Goal: Information Seeking & Learning: Learn about a topic

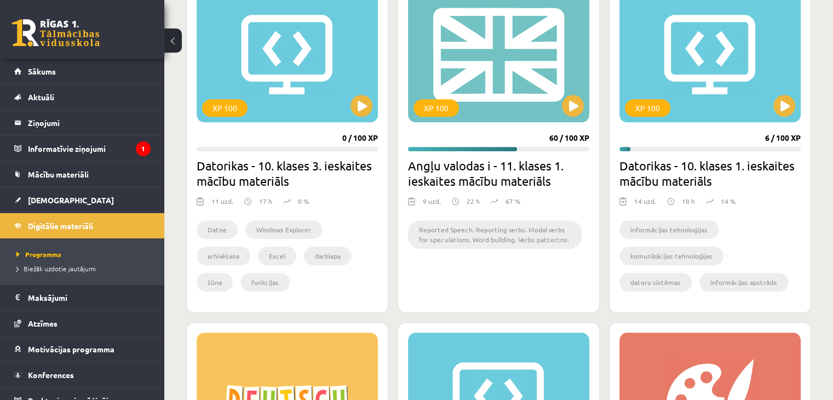
scroll to position [1034, 0]
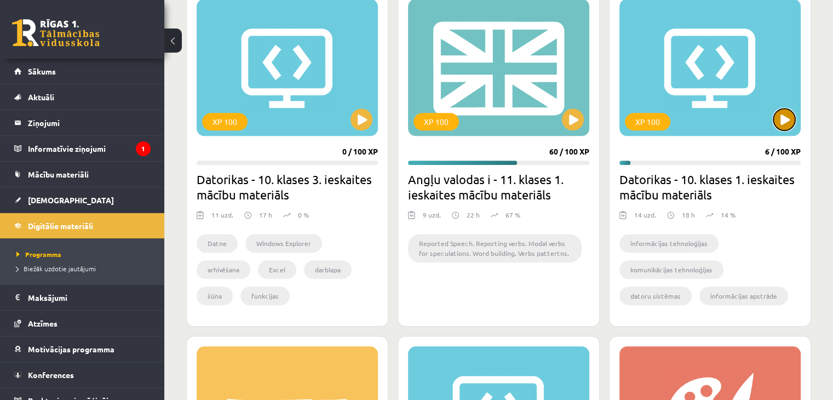
click at [788, 119] on button at bounding box center [784, 119] width 22 height 22
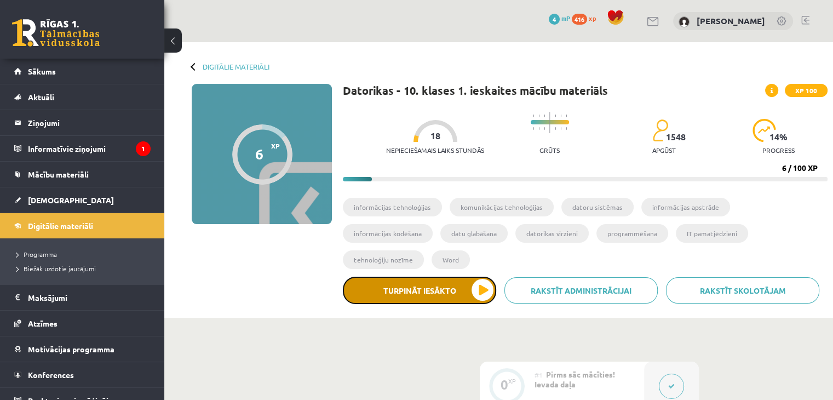
click at [486, 277] on button "Turpināt iesākto" at bounding box center [419, 290] width 153 height 27
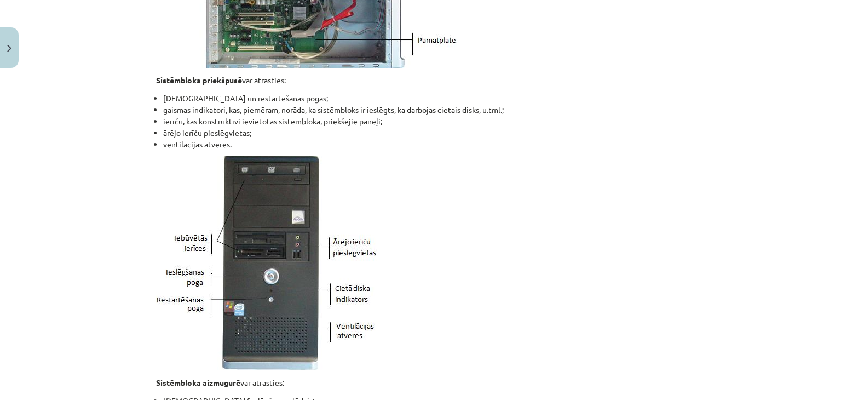
scroll to position [822, 0]
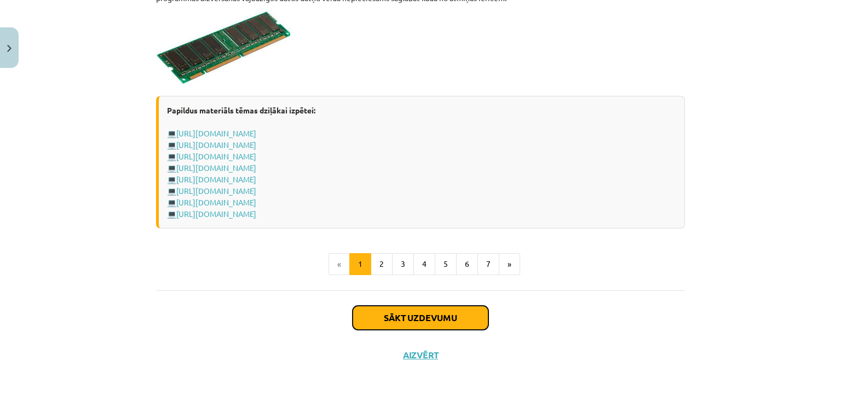
click at [429, 314] on button "Sākt uzdevumu" at bounding box center [421, 318] width 136 height 24
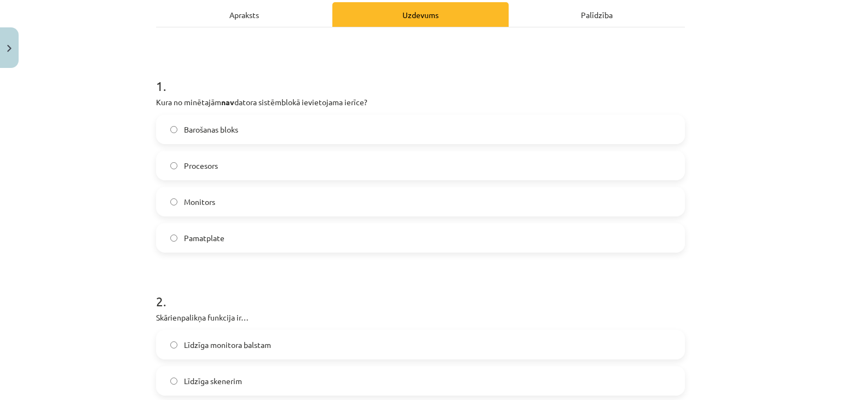
scroll to position [82, 0]
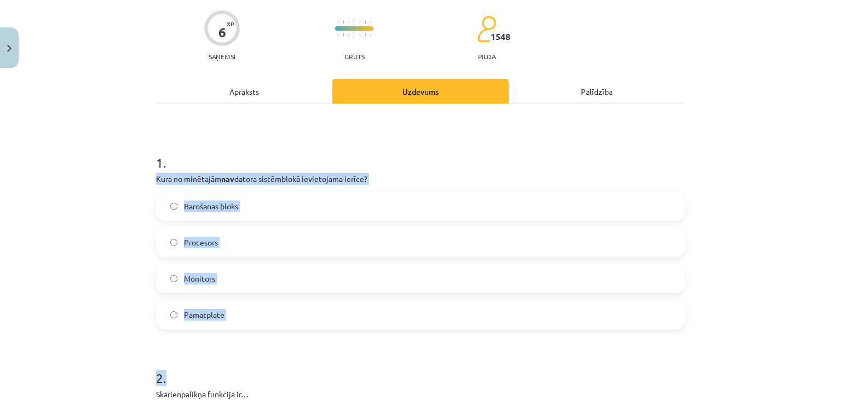
drag, startPoint x: 142, startPoint y: 171, endPoint x: 274, endPoint y: 311, distance: 192.2
click at [287, 334] on div "Mācību tēma: Datorikas - 10. klases 1. ieskaites mācību materiāls #3 2. tēma – …" at bounding box center [420, 200] width 841 height 400
drag, startPoint x: 148, startPoint y: 174, endPoint x: 240, endPoint y: 312, distance: 166.2
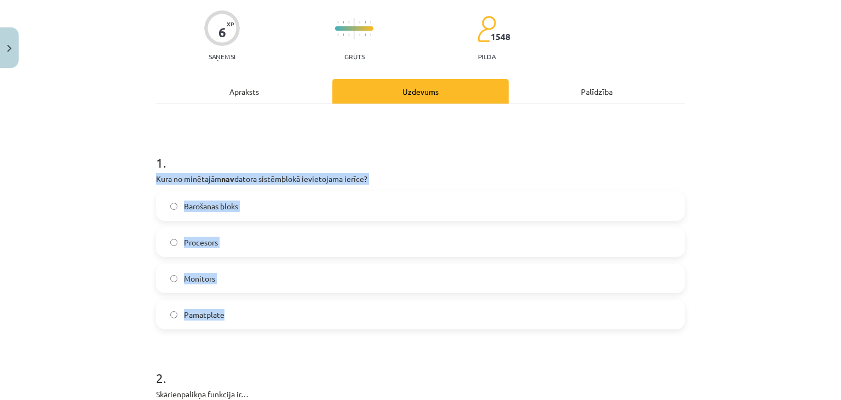
copy div "Kura no minētajām nav datora sistēmblokā ievietojama ierīce? Barošanas bloks Pr…"
click at [172, 273] on label "Monitors" at bounding box center [420, 278] width 527 height 27
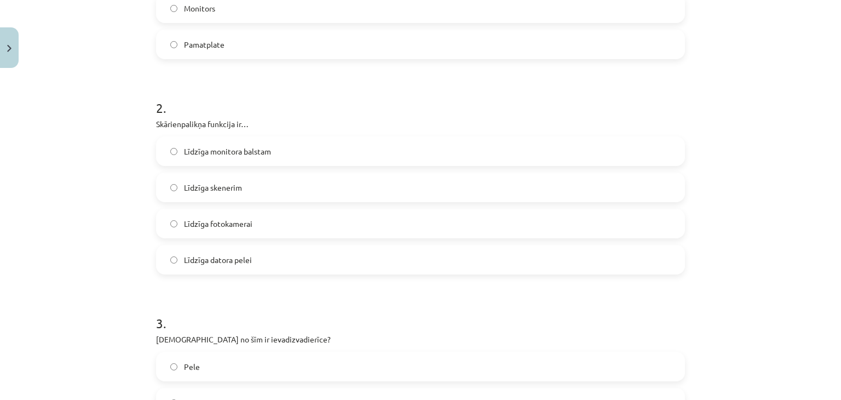
scroll to position [356, 0]
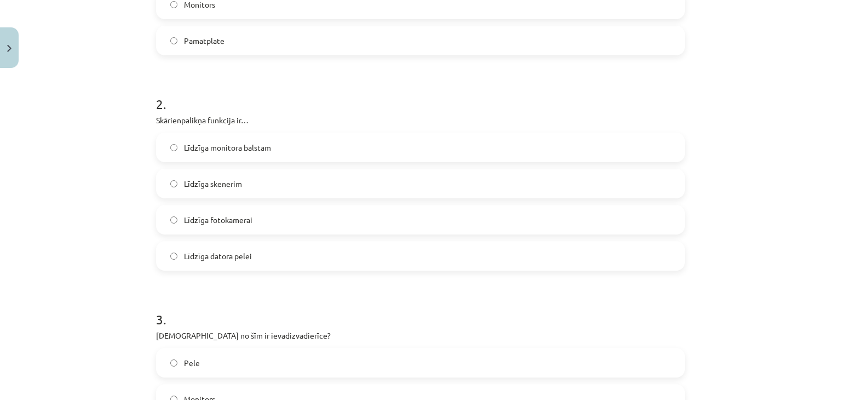
drag, startPoint x: 147, startPoint y: 117, endPoint x: 284, endPoint y: 257, distance: 196.0
copy div "Skārienpalikņa funkcija ir… Līdzīga monitora balstam Līdzīga skenerim Līdzīga f…"
click at [160, 255] on label "Līdzīga datora pelei" at bounding box center [420, 255] width 527 height 27
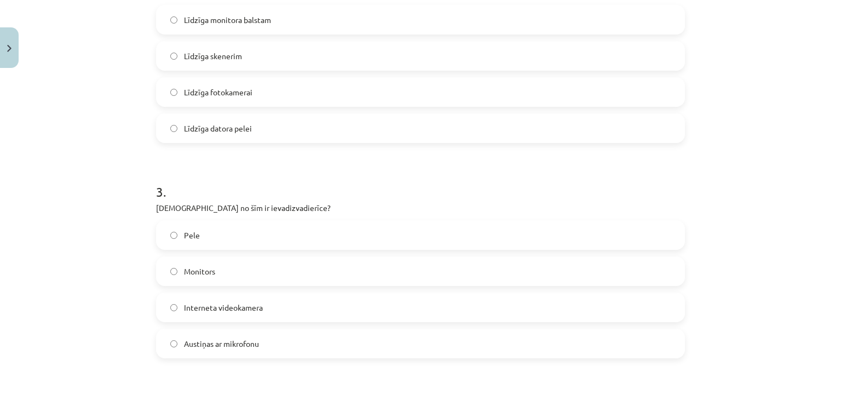
scroll to position [575, 0]
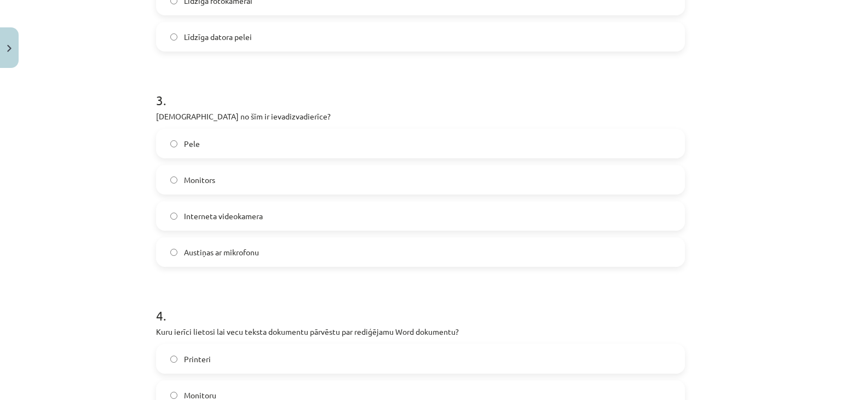
drag, startPoint x: 149, startPoint y: 116, endPoint x: 285, endPoint y: 246, distance: 188.7
click at [287, 246] on div "6 XP Saņemsi Grūts 1548 pilda Apraksts Uzdevums Palīdzība 1 . Kura no minētajām…" at bounding box center [421, 255] width 542 height 1515
copy div "Kura no šīm ir ievadizvadierīce? Pele Monitors Interneta videokamera Austiņas a…"
click at [171, 305] on h1 "4 ." at bounding box center [420, 306] width 529 height 34
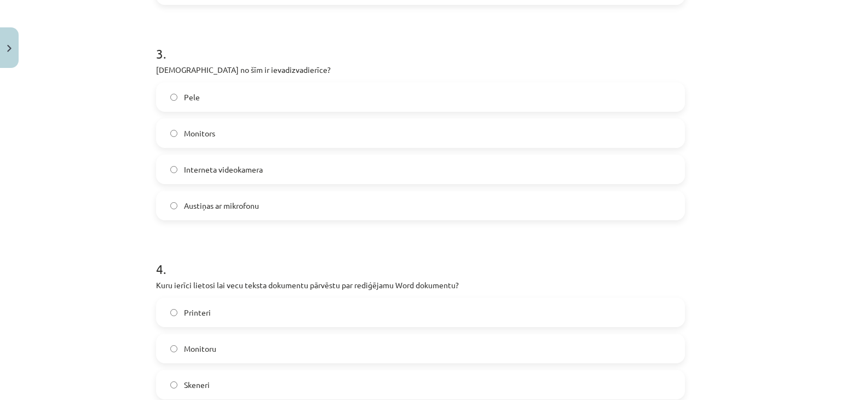
scroll to position [740, 0]
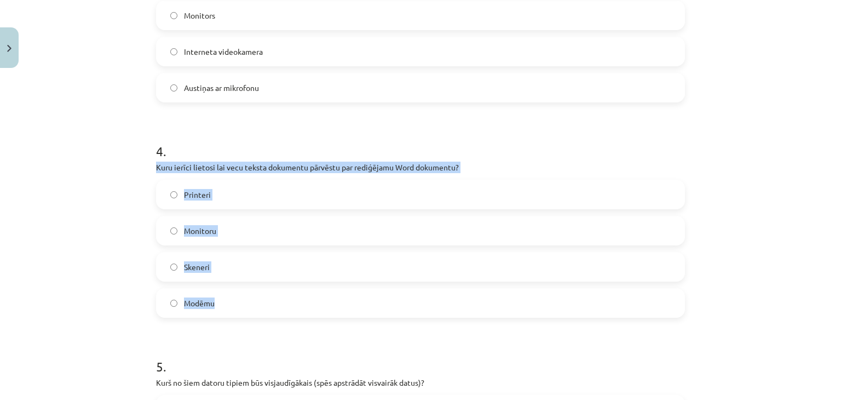
drag, startPoint x: 142, startPoint y: 167, endPoint x: 253, endPoint y: 312, distance: 182.4
click at [253, 312] on div "Mācību tēma: Datorikas - 10. klases 1. ieskaites mācību materiāls #3 2. tēma – …" at bounding box center [420, 200] width 841 height 400
copy div "Kuru ierīci lietosi lai vecu teksta dokumentu pārvēstu par rediģējamu Word doku…"
click at [120, 312] on div "Mācību tēma: Datorikas - 10. klases 1. ieskaites mācību materiāls #3 2. tēma – …" at bounding box center [420, 200] width 841 height 400
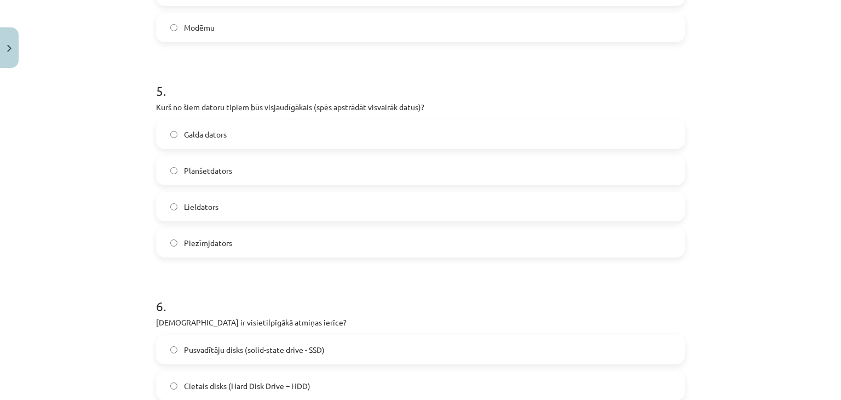
scroll to position [1013, 0]
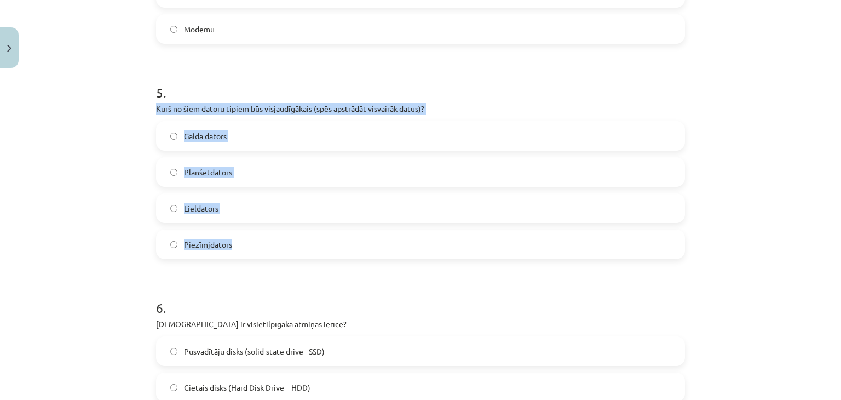
drag, startPoint x: 148, startPoint y: 110, endPoint x: 261, endPoint y: 243, distance: 174.2
copy div "Kurš no šiem datoru tipiem būs visjaudīgākais (spēs apstrādāt visvairāk datus)?…"
click at [228, 193] on div "Lieldators" at bounding box center [420, 208] width 529 height 30
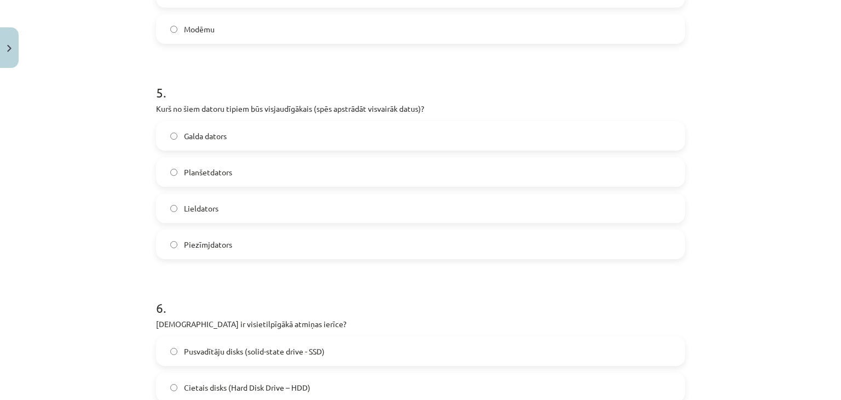
click at [229, 210] on label "Lieldators" at bounding box center [420, 207] width 527 height 27
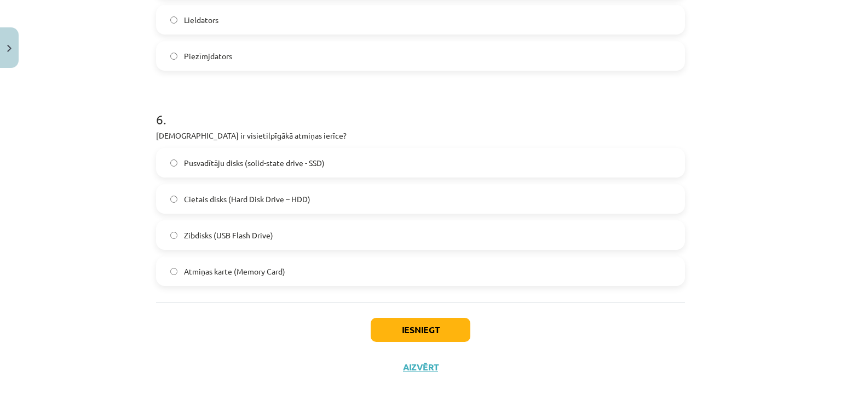
scroll to position [1214, 0]
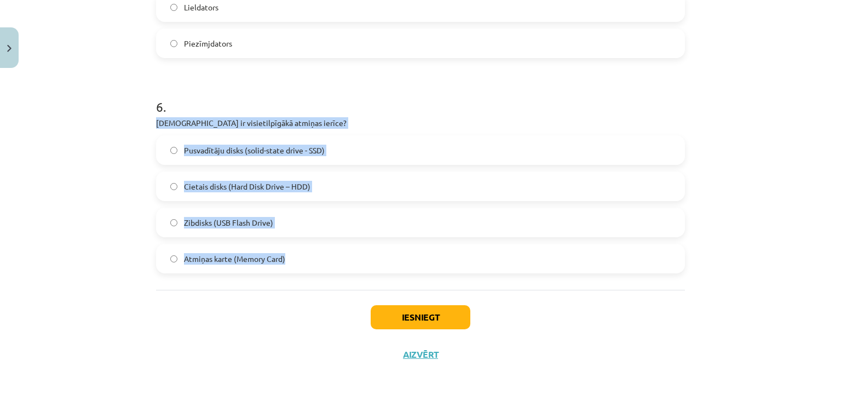
drag, startPoint x: 142, startPoint y: 123, endPoint x: 311, endPoint y: 253, distance: 213.0
click at [319, 249] on div "Mācību tēma: Datorikas - 10. klases 1. ieskaites mācību materiāls #3 2. tēma – …" at bounding box center [420, 200] width 841 height 400
copy div "Kura ir visietilpīgākā atmiņas ierīce? Pusvadītāju disks (solid-state drive - S…"
click at [236, 181] on span "Cietais disks (Hard Disk Drive – HDD)" at bounding box center [247, 187] width 127 height 12
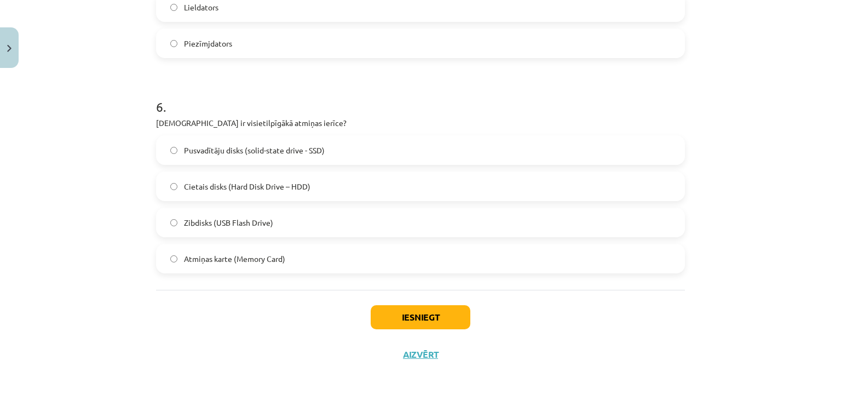
click at [434, 303] on div "Iesniegt Aizvērt" at bounding box center [420, 328] width 529 height 77
click at [435, 313] on button "Iesniegt" at bounding box center [421, 317] width 100 height 24
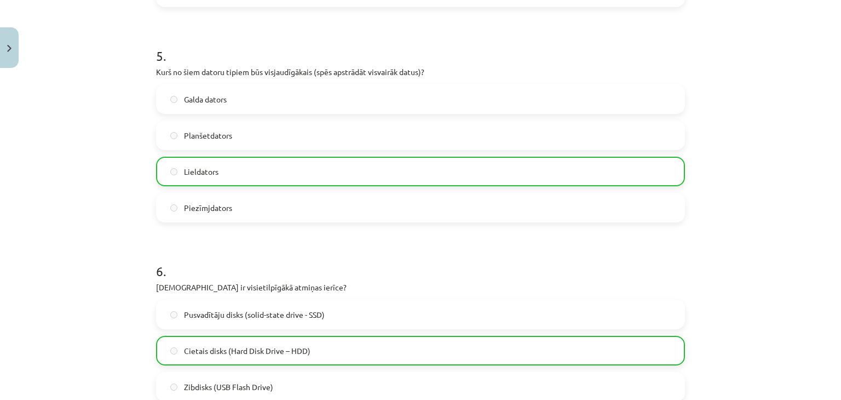
scroll to position [1249, 0]
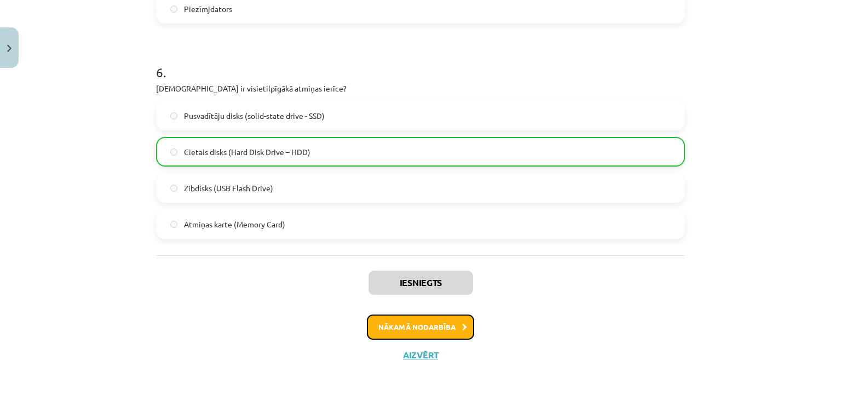
click at [446, 323] on button "Nākamā nodarbība" at bounding box center [420, 326] width 107 height 25
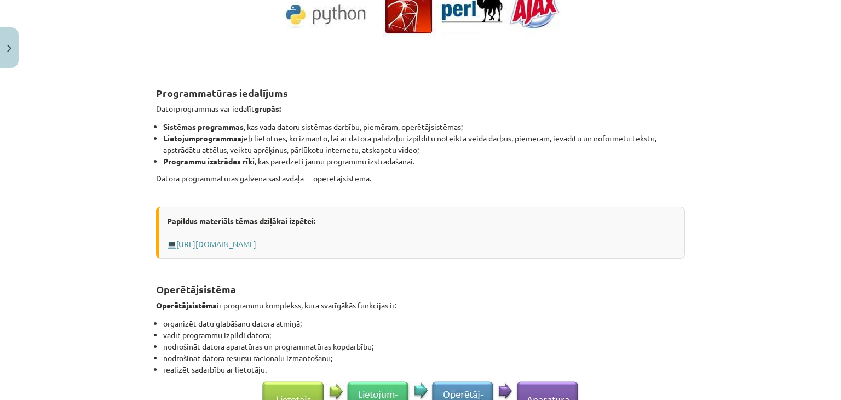
scroll to position [466, 0]
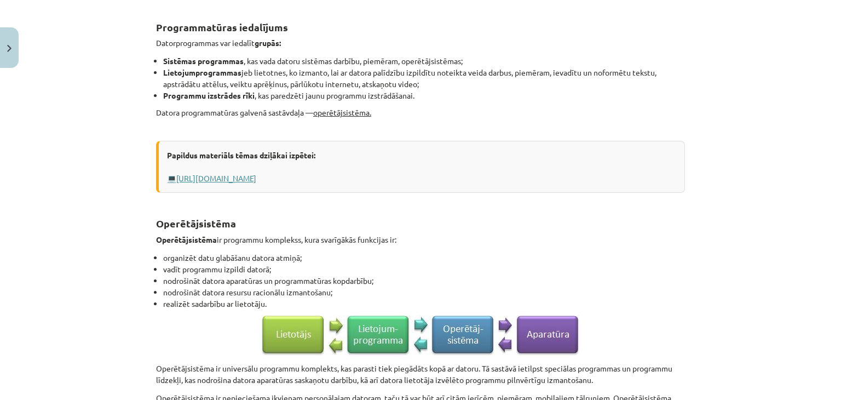
click at [256, 180] on link "http://www.uzdevumi.lv/p/informatika/10-klase/programmatura-7483/re-5a97a7de-08…" at bounding box center [216, 178] width 80 height 10
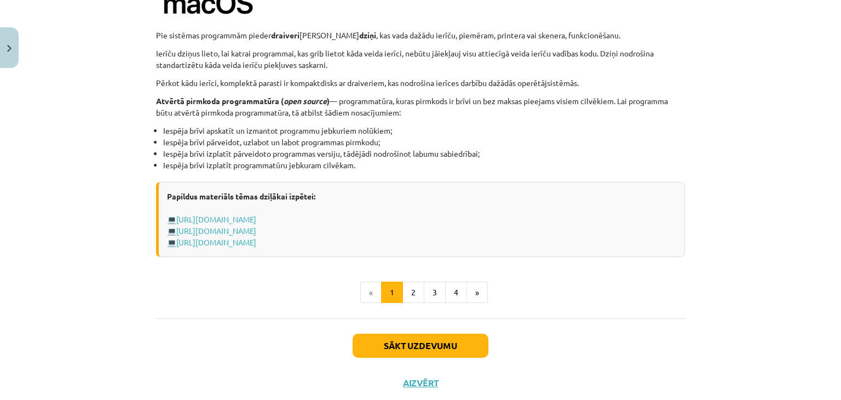
scroll to position [1150, 0]
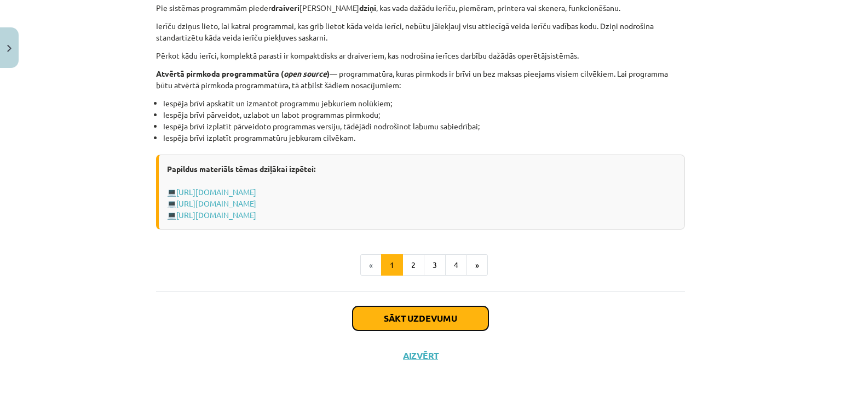
click at [405, 318] on button "Sākt uzdevumu" at bounding box center [421, 318] width 136 height 24
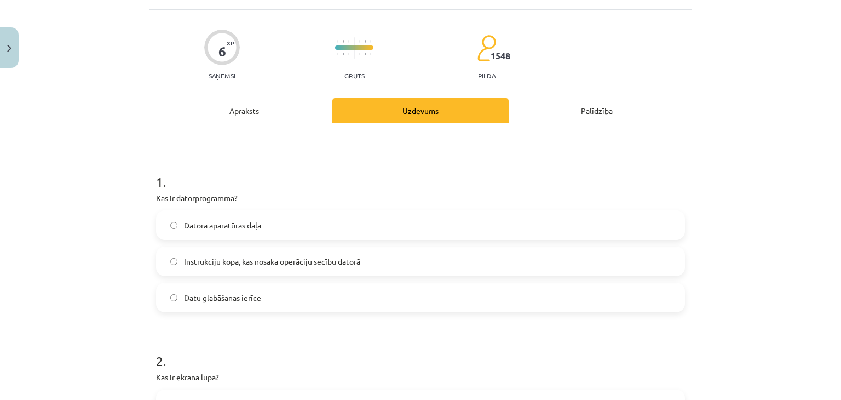
scroll to position [82, 0]
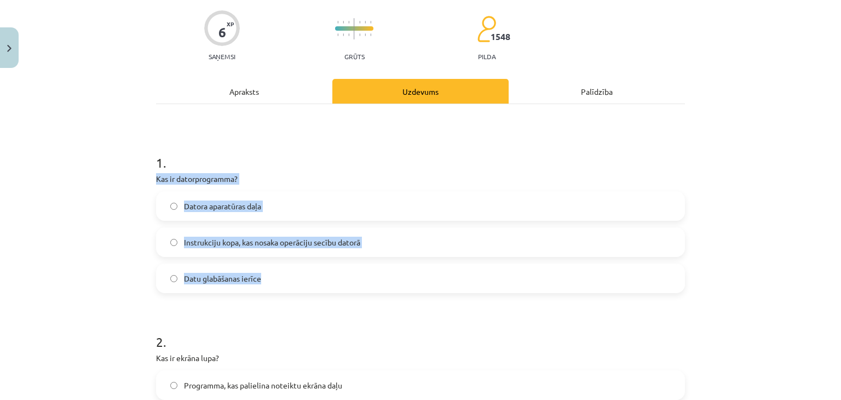
drag, startPoint x: 151, startPoint y: 173, endPoint x: 283, endPoint y: 281, distance: 170.4
click div "6 XP Saņemsi Grūts 1548 pilda Apraksts Uzdevums Palīdzība 1 . Kas ir datorprogr…"
copy div "Kas ir datorprogramma? Datora aparatūras daļa Instrukciju kopa, kas nosaka oper…"
click div "6 XP Saņemsi Grūts 1548 pilda Apraksts Uzdevums Palīdzība 1 . Kas ir datorprogr…"
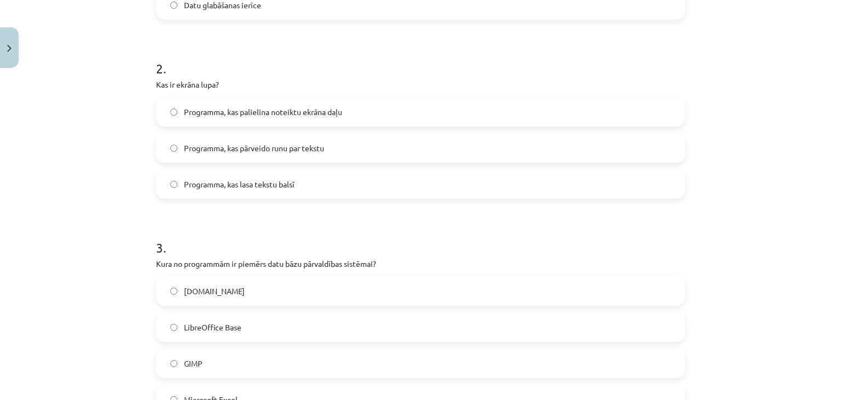
scroll to position [356, 0]
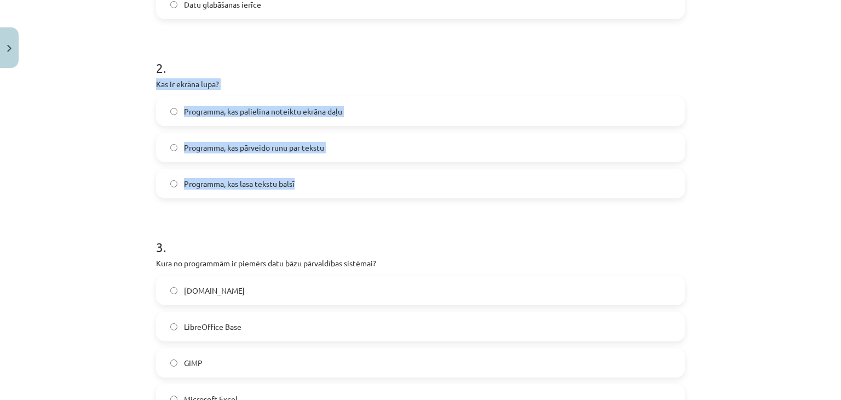
drag, startPoint x: 142, startPoint y: 81, endPoint x: 302, endPoint y: 182, distance: 189.2
click div "Mācību tēma: Datorikas - 10. klases 1. ieskaites mācību materiāls #4 3. tēma – …"
copy div "Kas ir ekrāna lupa? Programma, kas palielina noteiktu ekrāna daļu Programma, ka…"
click label "Programma, kas palielina noteiktu ekrāna daļu"
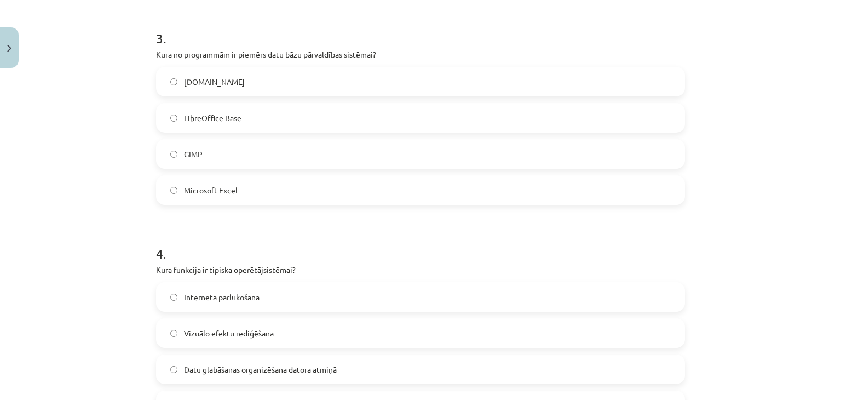
scroll to position [575, 0]
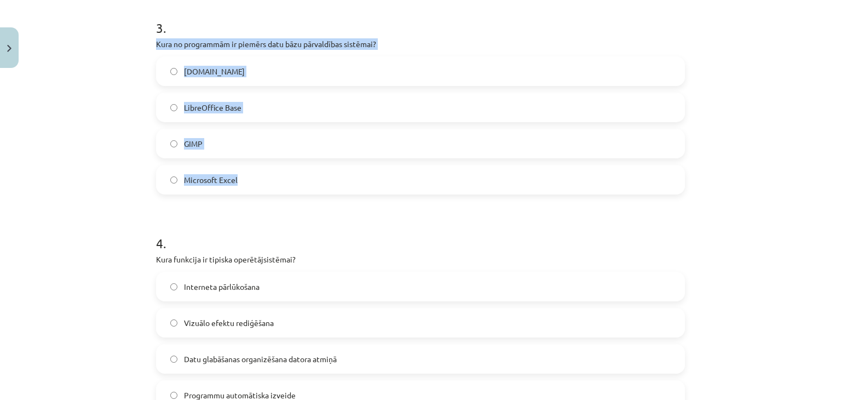
drag, startPoint x: 152, startPoint y: 42, endPoint x: 279, endPoint y: 184, distance: 190.1
click div "3 . Kura no programmām ir piemērs datu bāzu pārvaldības sistēmai? Paint.net Lib…"
copy div "Kura no programmām ir piemērs datu bāzu pārvaldības sistēmai? Paint.net LibreOf…"
click label "LibreOffice Base"
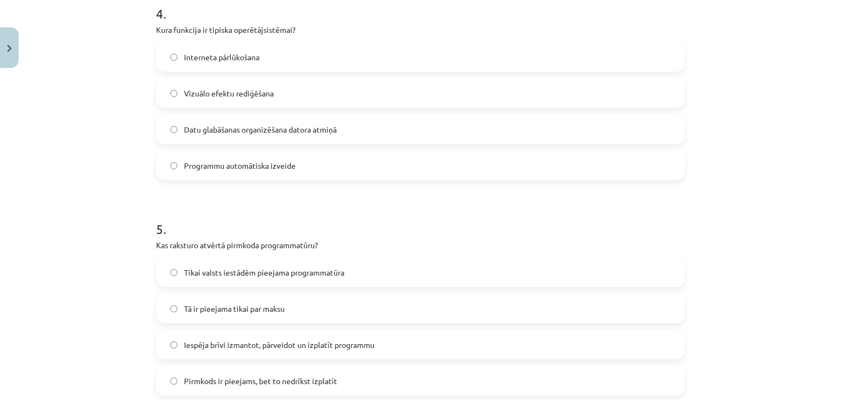
scroll to position [740, 0]
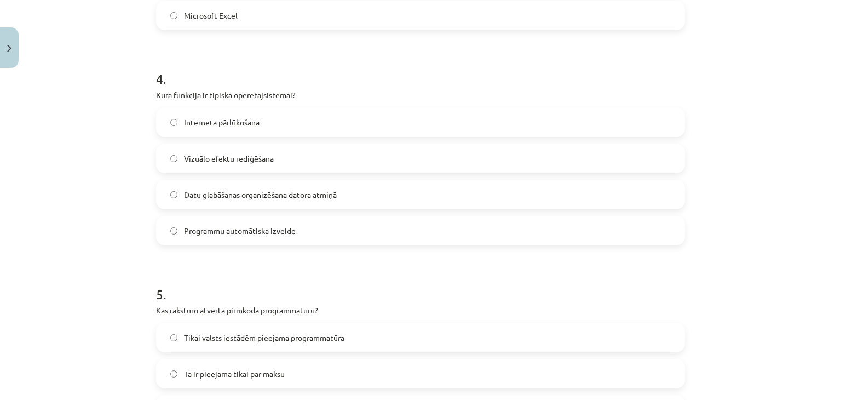
drag, startPoint x: 147, startPoint y: 96, endPoint x: 351, endPoint y: 224, distance: 240.0
click div "6 XP Saņemsi Grūts 1548 pilda Apraksts Uzdevums Palīdzība 1 . Kas ir datorprogr…"
copy div "Kura funkcija ir tipiska operētājsistēmai? Interneta pārlūkošana Vizuālo efektu…"
click div "Mācību tēma: Datorikas - 10. klases 1. ieskaites mācību materiāls #4 3. tēma – …"
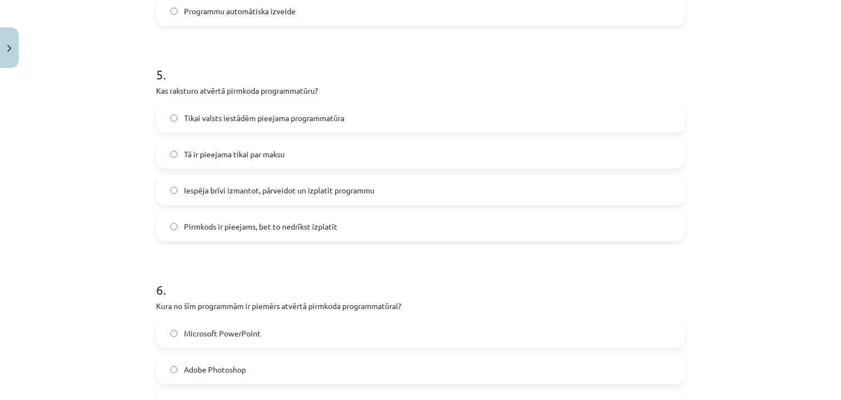
scroll to position [959, 0]
drag, startPoint x: 147, startPoint y: 85, endPoint x: 340, endPoint y: 227, distance: 239.5
click div "6 XP Saņemsi Grūts 1548 pilda Apraksts Uzdevums Palīdzība 1 . Kas ir datorprogr…"
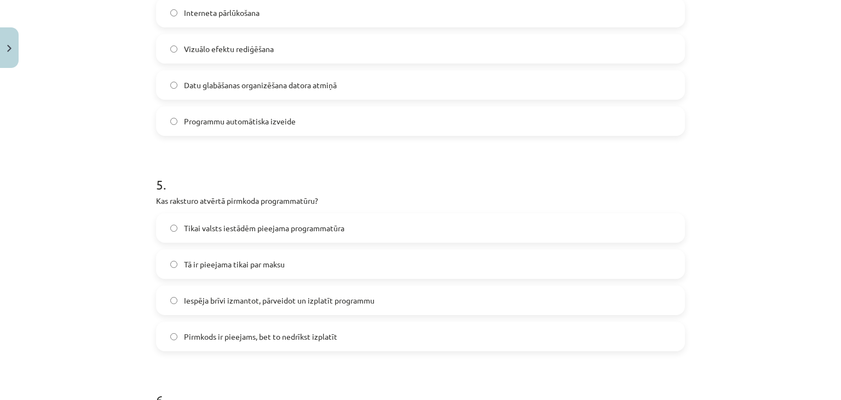
click div "Mācību tēma: Datorikas - 10. klases 1. ieskaites mācību materiāls #4 3. tēma – …"
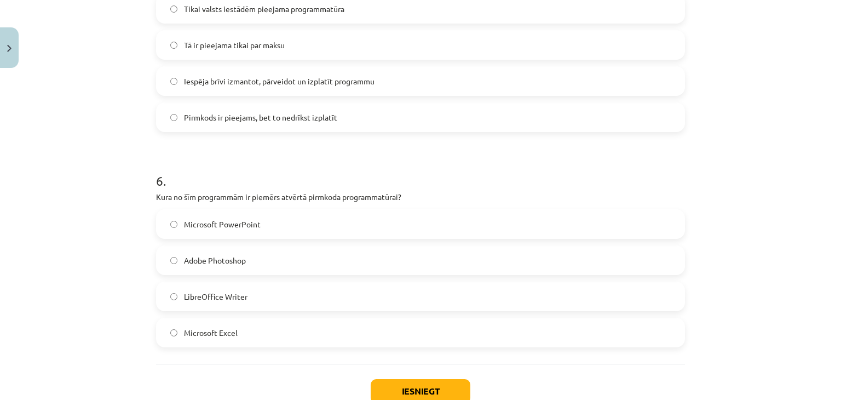
drag, startPoint x: 149, startPoint y: 199, endPoint x: 271, endPoint y: 336, distance: 183.5
click div "6 XP Saņemsi Grūts 1548 pilda Apraksts Uzdevums Palīdzība 1 . Kas ir datorprogr…"
click label "LibreOffice Writer"
click button "Iesniegt"
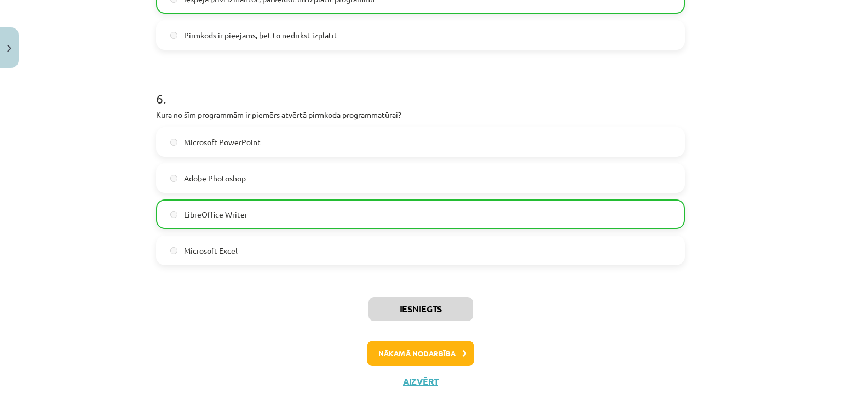
scroll to position [1177, 0]
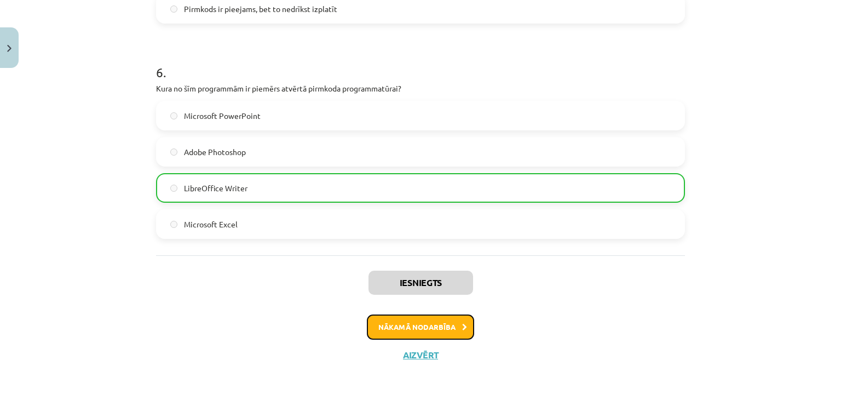
click button "Nākamā nodarbība"
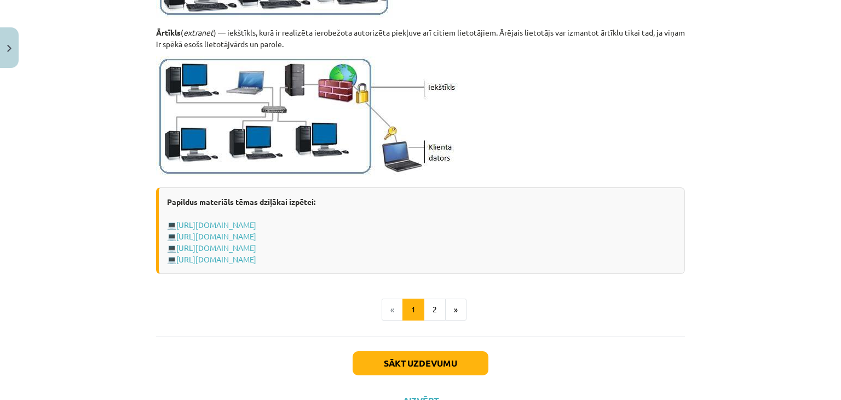
scroll to position [1340, 0]
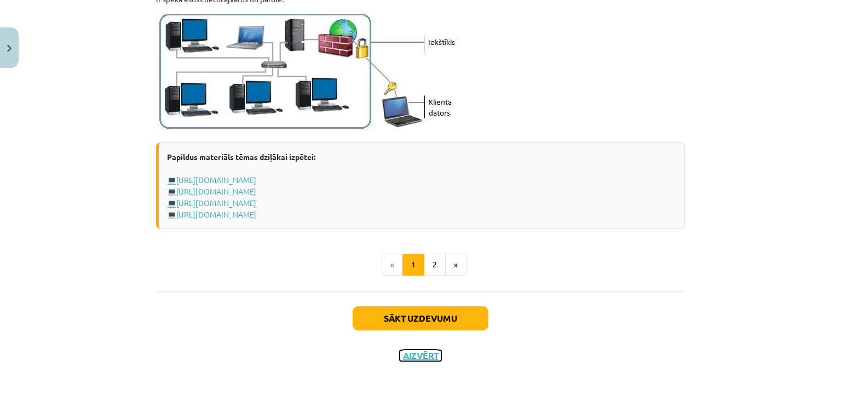
click button "Aizvērt"
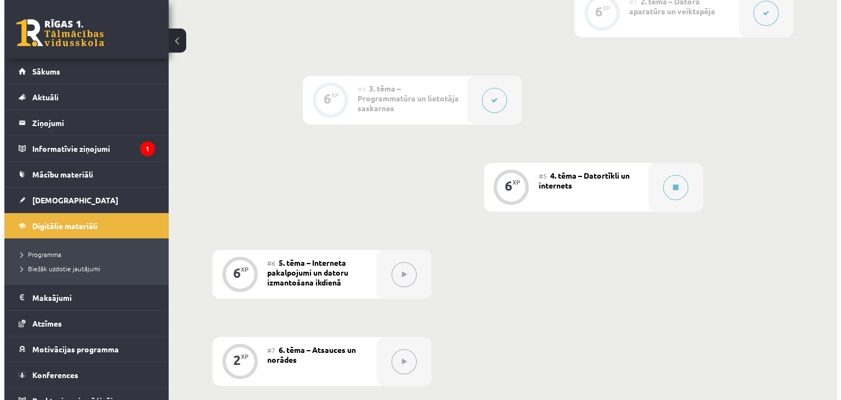
scroll to position [548, 0]
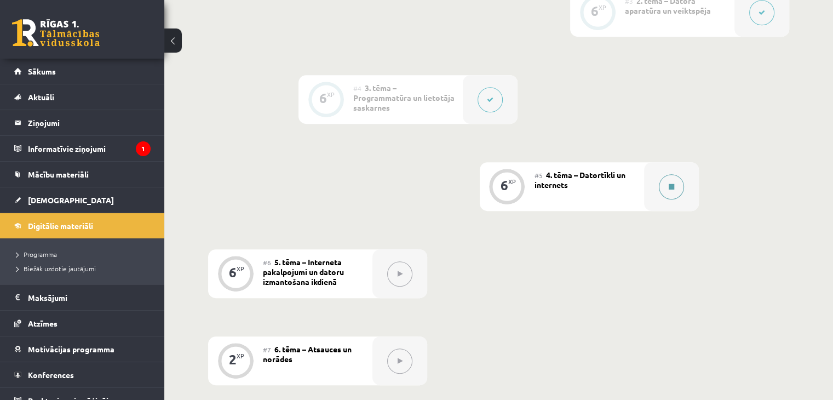
click div
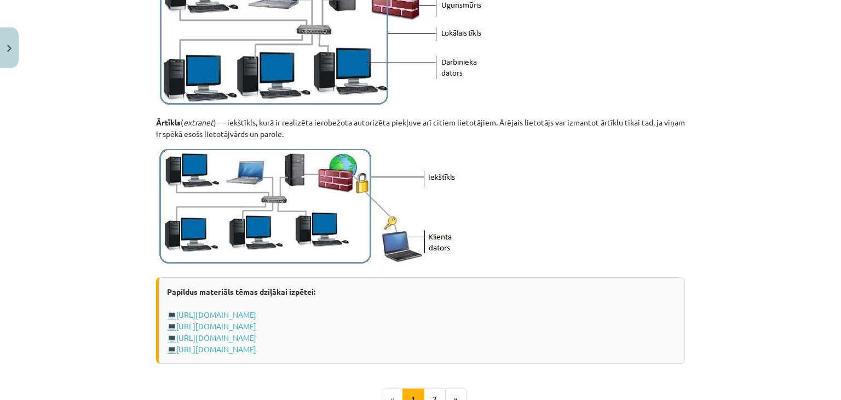
scroll to position [1340, 0]
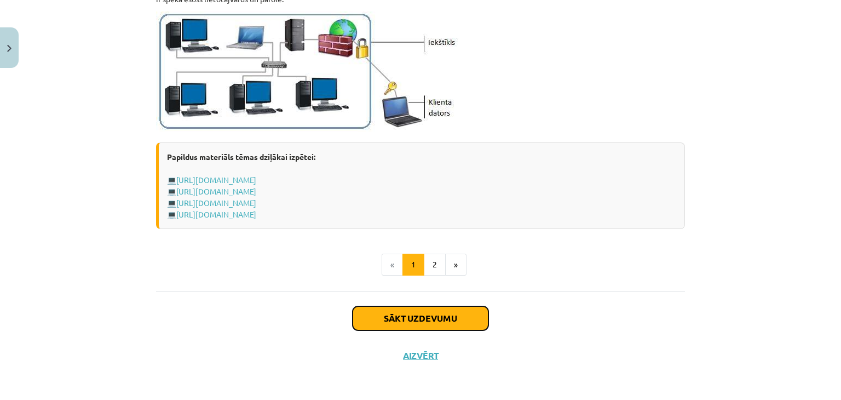
click button "Sākt uzdevumu"
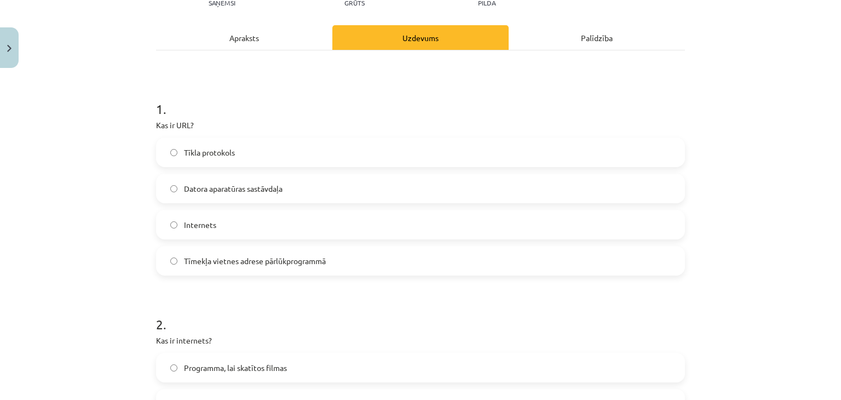
scroll to position [137, 0]
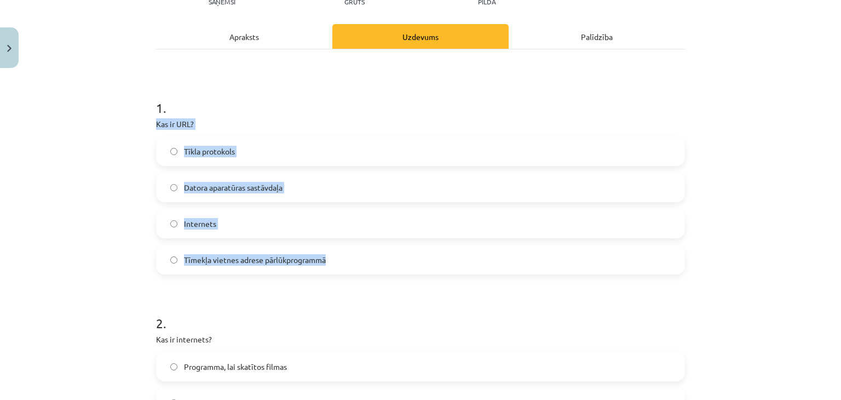
drag, startPoint x: 150, startPoint y: 119, endPoint x: 353, endPoint y: 253, distance: 243.2
click div "6 XP Saņemsi Grūts 1547 pilda Apraksts Uzdevums Palīdzība 1 . Kas ir URL? Tīkla…"
click label "Tīmekļa vietnes adrese pārlūkprogrammā"
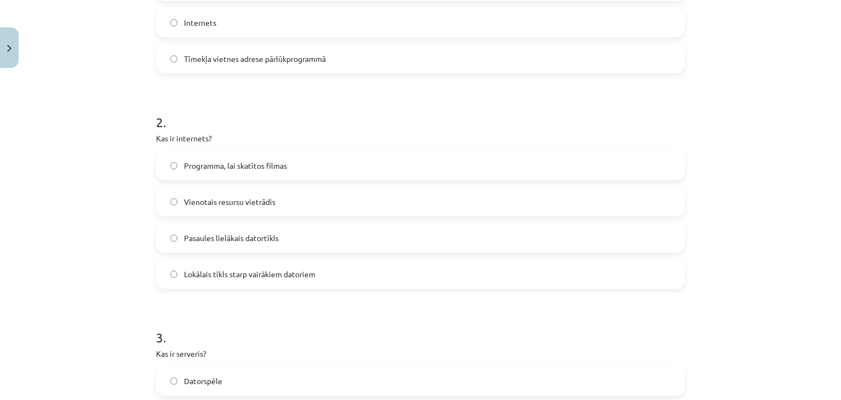
scroll to position [356, 0]
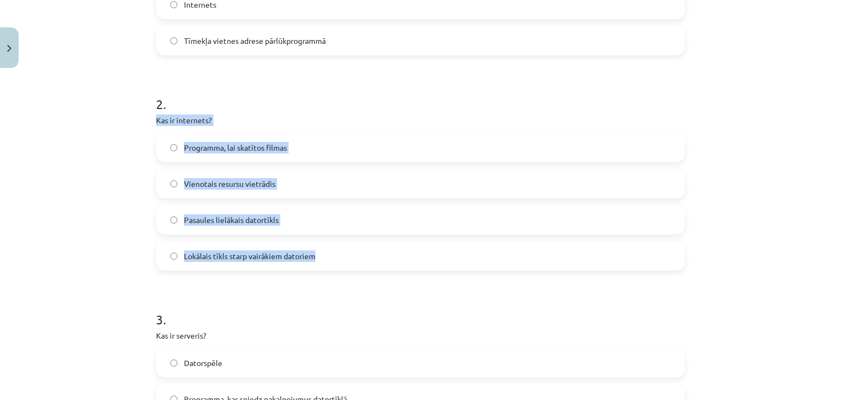
drag, startPoint x: 151, startPoint y: 118, endPoint x: 327, endPoint y: 262, distance: 227.0
click div "6 XP Saņemsi Grūts 1547 pilda Apraksts Uzdevums Palīdzība 1 . Kas ir URL? Tīkla…"
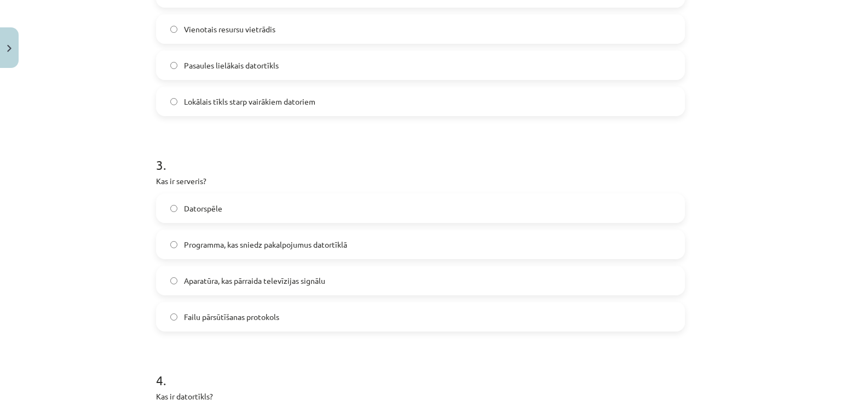
scroll to position [575, 0]
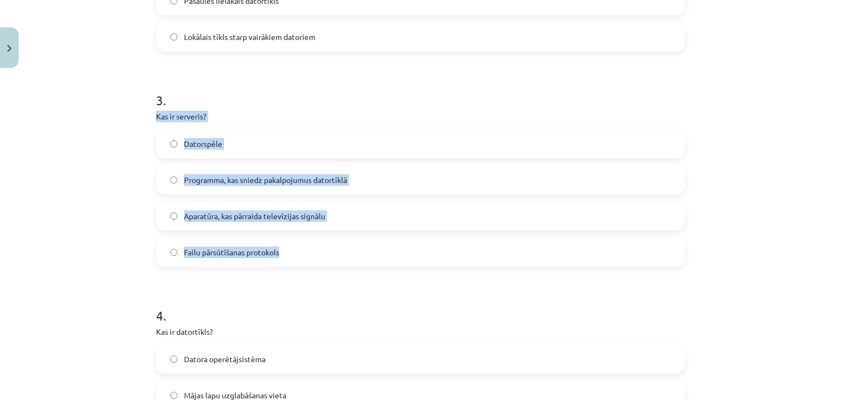
drag, startPoint x: 144, startPoint y: 114, endPoint x: 293, endPoint y: 248, distance: 200.5
click div "Mācību tēma: Datorikas - 10. klases 1. ieskaites mācību materiāls #5 4. tēma – …"
click label "Programma, kas sniedz pakalpojumus datortīklā"
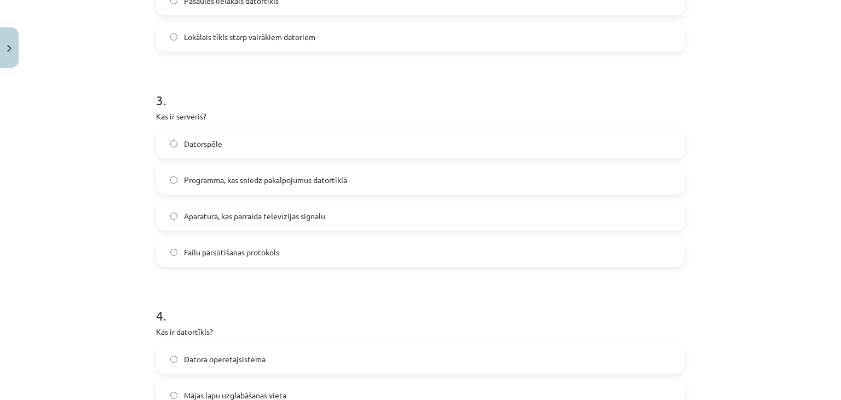
click div "Mācību tēma: Datorikas - 10. klases 1. ieskaites mācību materiāls #5 4. tēma – …"
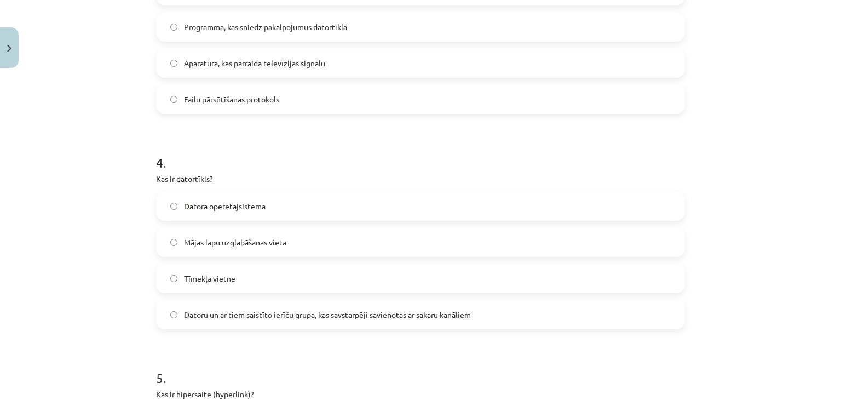
scroll to position [794, 0]
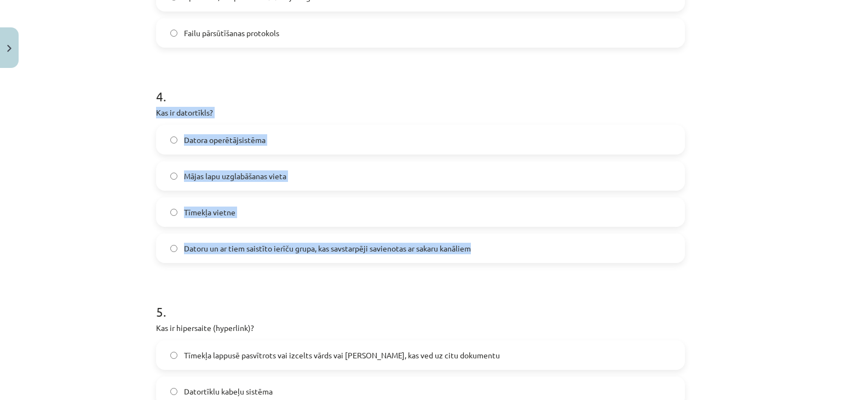
drag, startPoint x: 144, startPoint y: 110, endPoint x: 491, endPoint y: 250, distance: 374.0
click div "Mācību tēma: Datorikas - 10. klases 1. ieskaites mācību materiāls #5 4. tēma – …"
click label "Datoru un ar tiem saistīto ierīču grupa, kas savstarpēji savienotas ar sakaru k…"
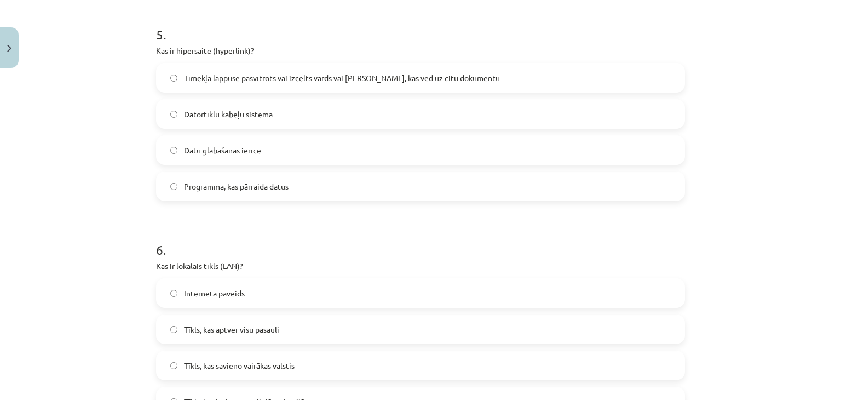
scroll to position [959, 0]
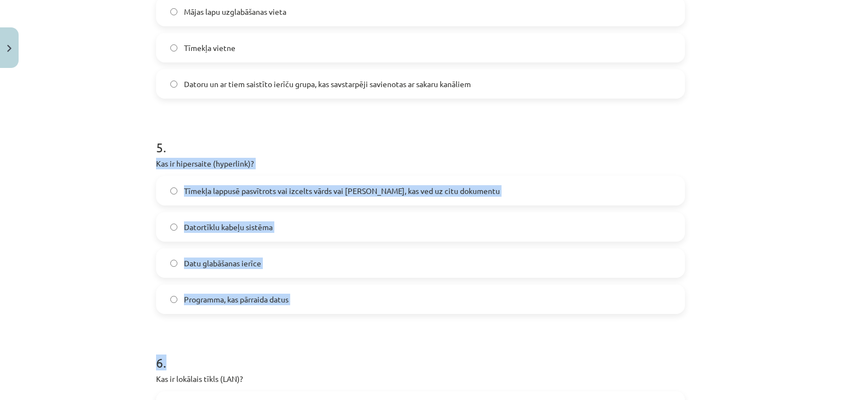
drag, startPoint x: 147, startPoint y: 159, endPoint x: 370, endPoint y: 319, distance: 274.7
click div "6 XP Saņemsi Grūts 1547 pilda Apraksts Uzdevums Palīdzība 1 . Kas ir URL? Tīkla…"
click div "Mācību tēma: Datorikas - 10. klases 1. ieskaites mācību materiāls #5 4. tēma – …"
click label "Tīmekļa lappusē pasvītrots vai izcelts vārds vai frāze, kas ved uz citu dokumen…"
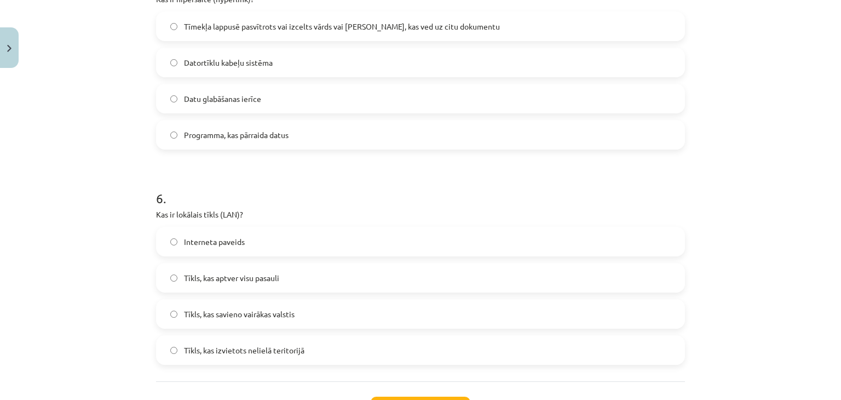
scroll to position [1214, 0]
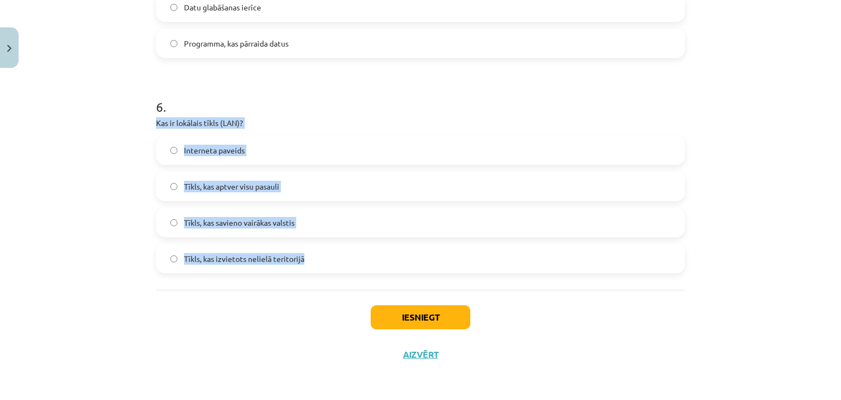
drag, startPoint x: 148, startPoint y: 119, endPoint x: 296, endPoint y: 266, distance: 208.0
click div "6 XP Saņemsi Grūts 1547 pilda Apraksts Uzdevums Palīdzība 1 . Kas ir URL? Tīkla…"
click span "Tīkls, kas izvietots nelielā teritorijā"
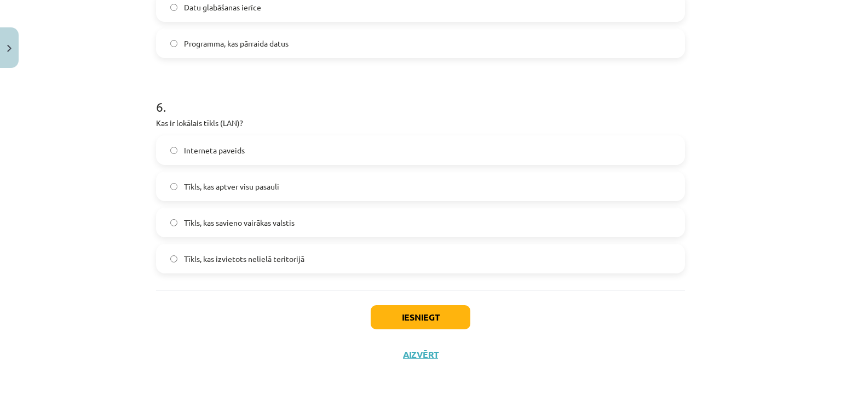
click div "Iesniegt Aizvērt"
click button "Iesniegt"
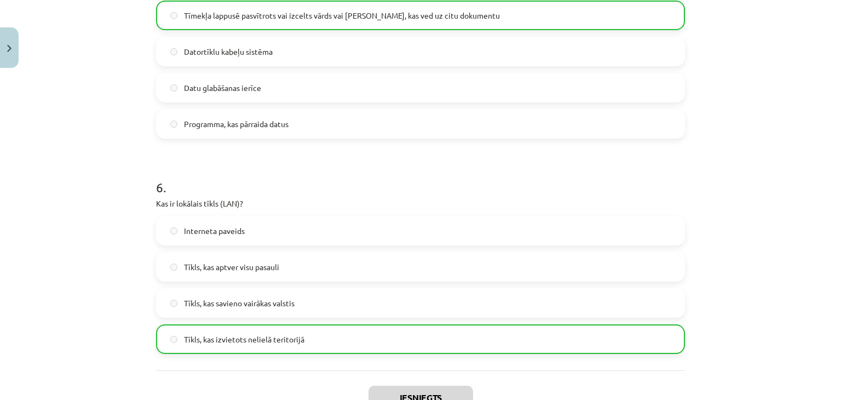
scroll to position [1249, 0]
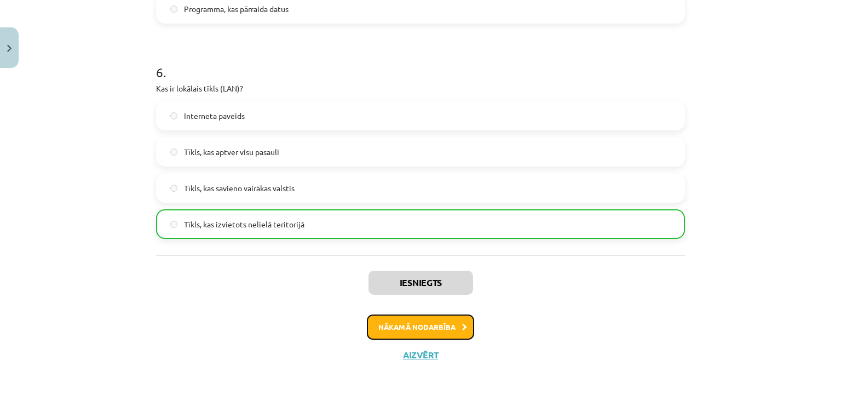
click button "Nākamā nodarbība"
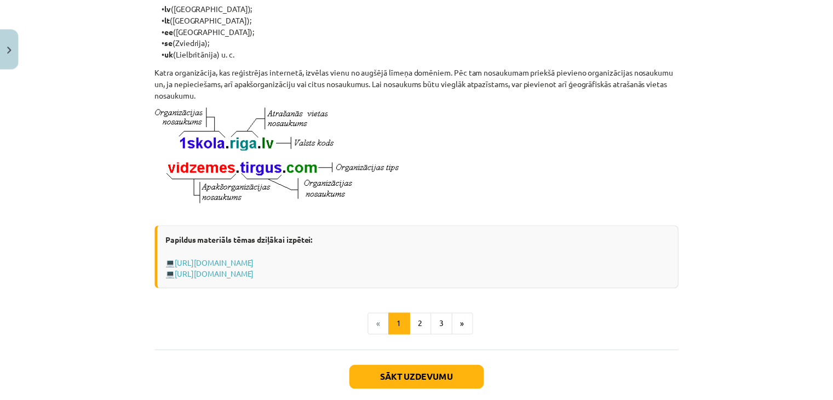
scroll to position [617, 0]
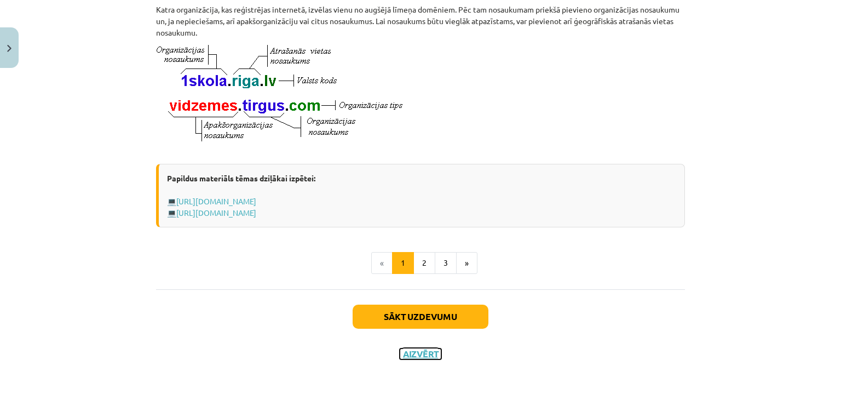
click button "Aizvērt"
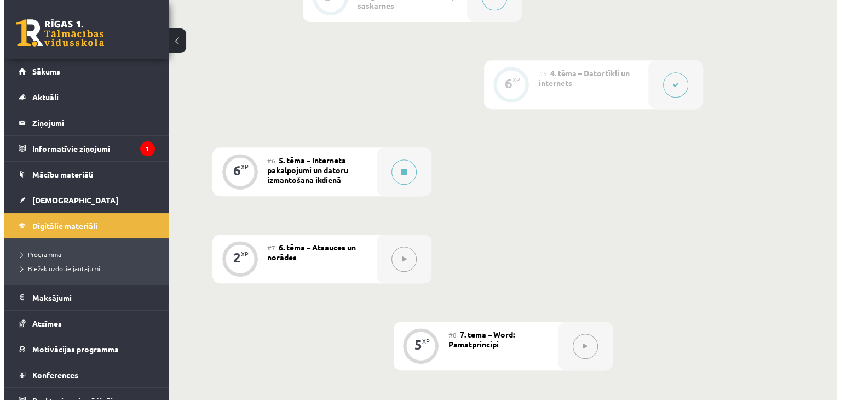
scroll to position [651, 0]
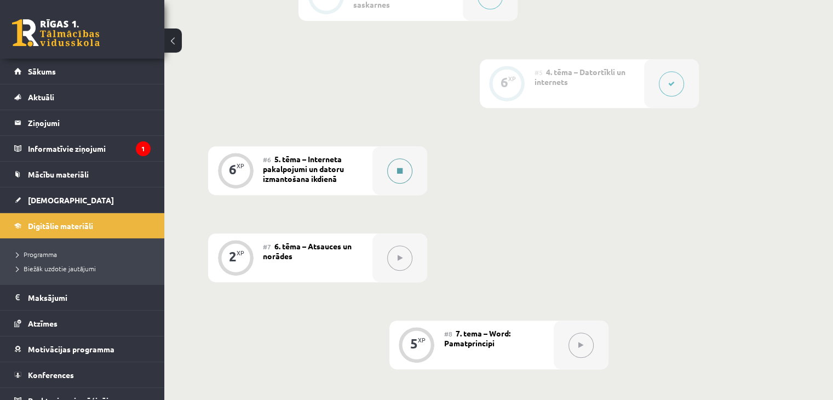
click div
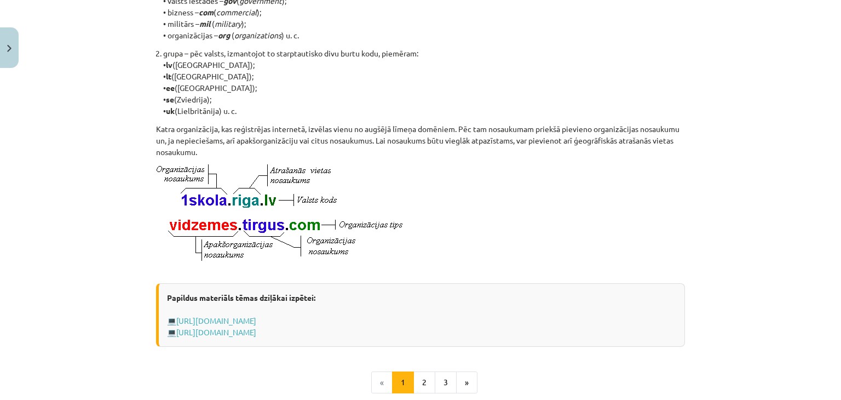
scroll to position [493, 0]
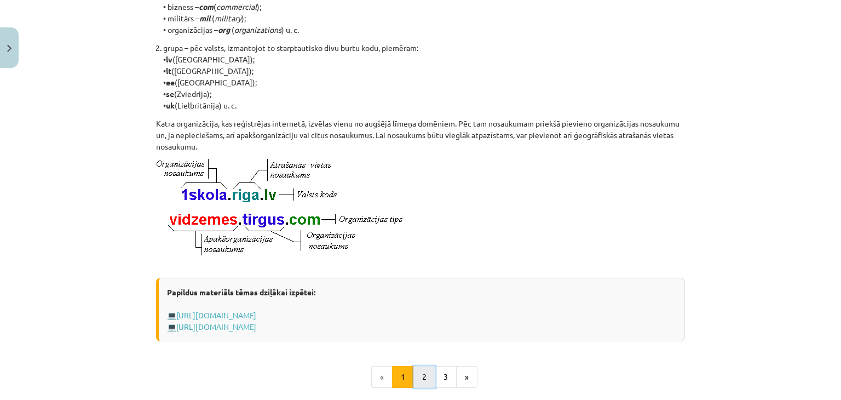
click button "2"
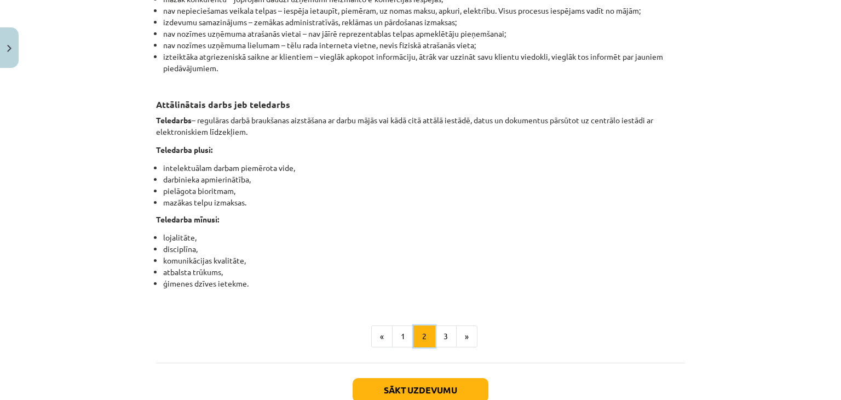
scroll to position [1777, 0]
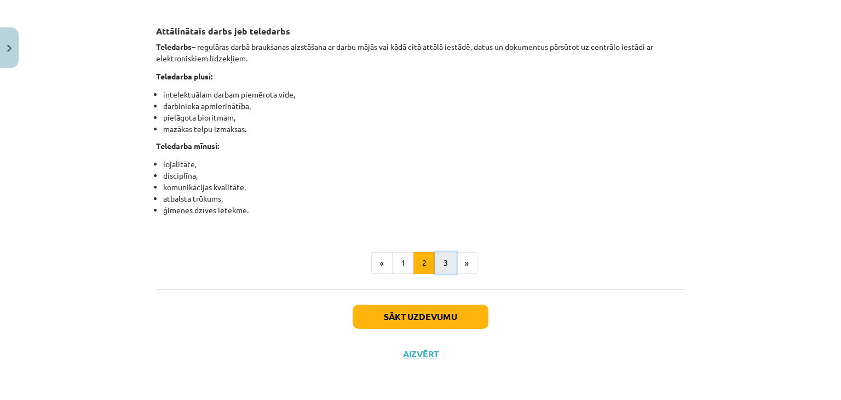
click button "3"
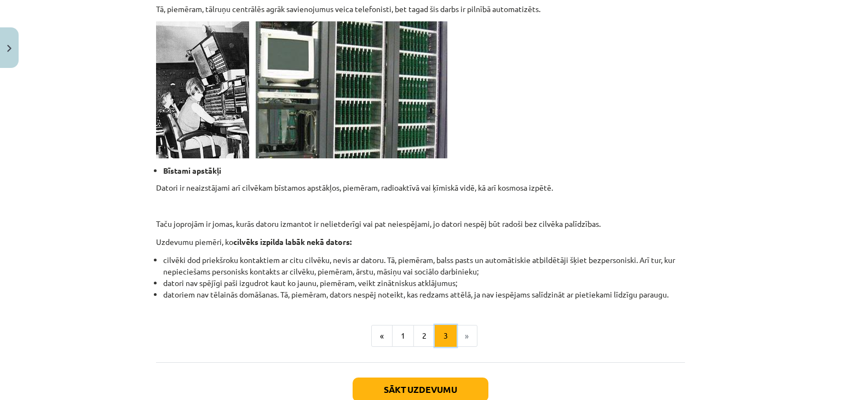
scroll to position [1066, 0]
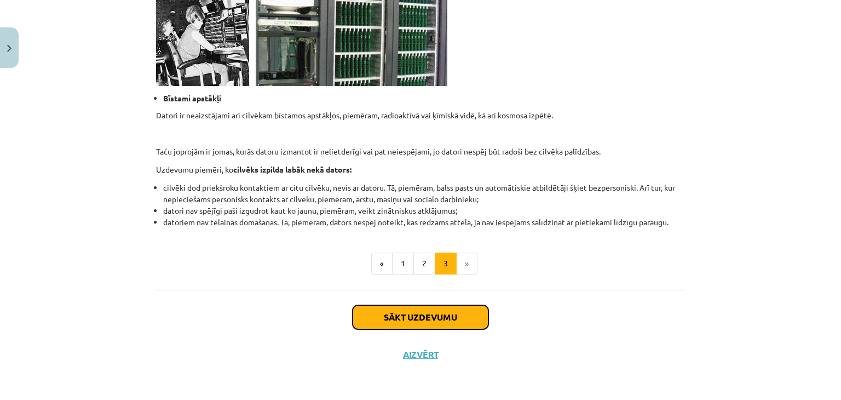
click button "Sākt uzdevumu"
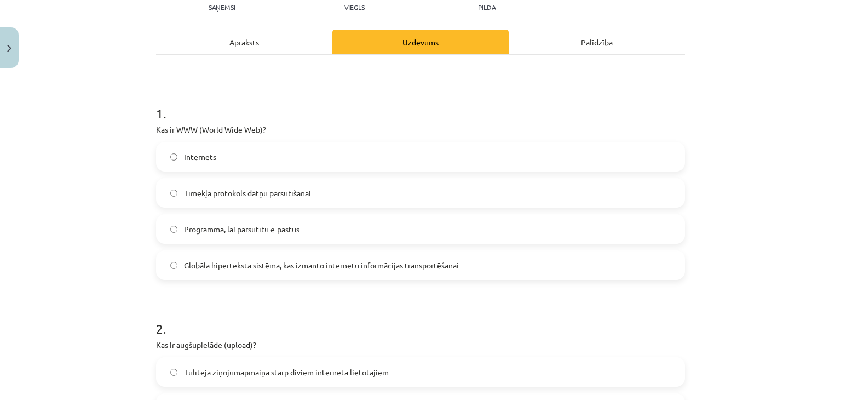
scroll to position [137, 0]
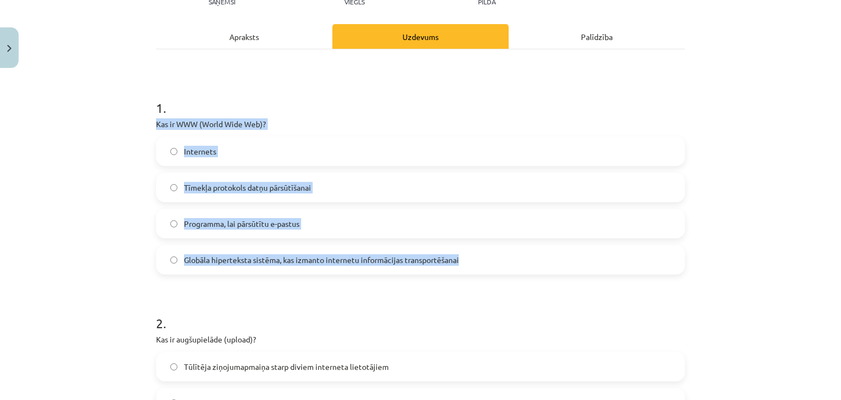
drag, startPoint x: 145, startPoint y: 119, endPoint x: 475, endPoint y: 255, distance: 357.2
click div "Mācību tēma: Datorikas - 10. klases 1. ieskaites mācību materiāls #6 5. tēma – …"
click span "Globāla hiperteksta sistēma, kas izmanto internetu informācijas transportēšanai"
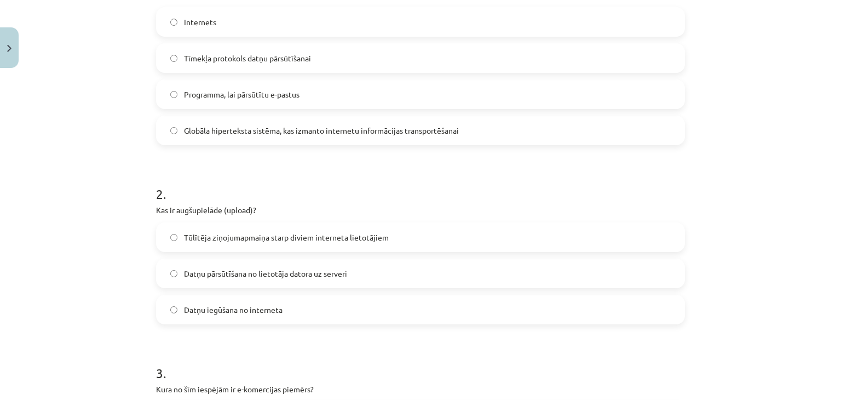
scroll to position [356, 0]
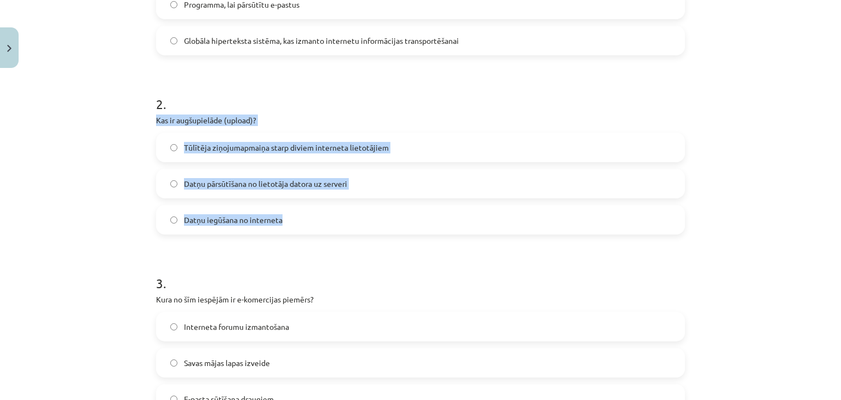
drag, startPoint x: 145, startPoint y: 113, endPoint x: 326, endPoint y: 215, distance: 208.5
click div "6 XP Saņemsi Viegls 1548 pilda Apraksts Uzdevums Palīdzība 1 . Kas ir WWW (Worl…"
click div "Mācību tēma: Datorikas - 10. klases 1. ieskaites mācību materiāls #6 5. tēma – …"
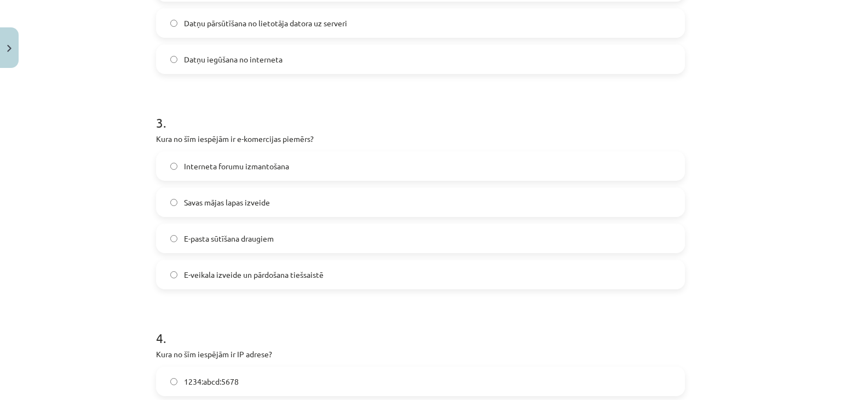
scroll to position [575, 0]
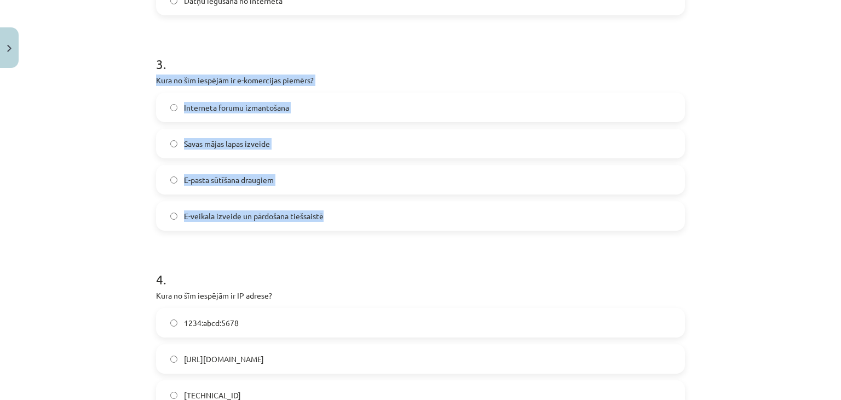
drag, startPoint x: 144, startPoint y: 77, endPoint x: 376, endPoint y: 211, distance: 267.5
click div "Mācību tēma: Datorikas - 10. klases 1. ieskaites mācību materiāls #6 5. tēma – …"
click span "E-veikala izveide un pārdošana tiešsaistē"
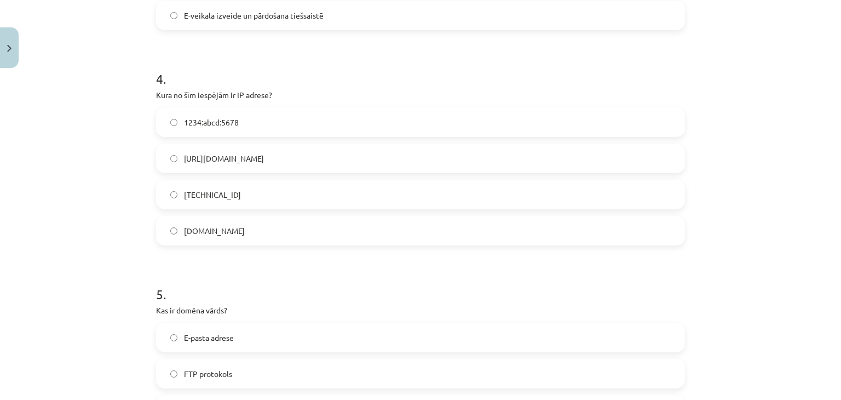
scroll to position [794, 0]
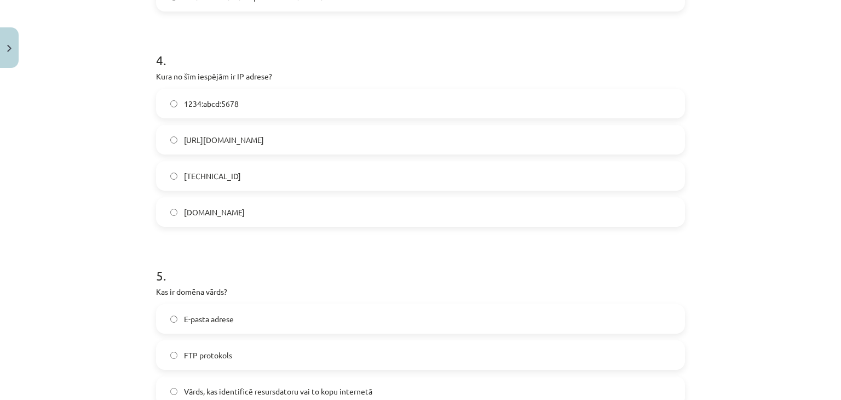
drag, startPoint x: 152, startPoint y: 76, endPoint x: 324, endPoint y: 218, distance: 222.9
click div "4 . Kura no šīm iespējām ir IP adrese? 1234:abcd:5678 http://IP.com 192.100.81.…"
click span "192.100.81.101"
click span "1234:abcd:5678"
click label "192.100.81.101"
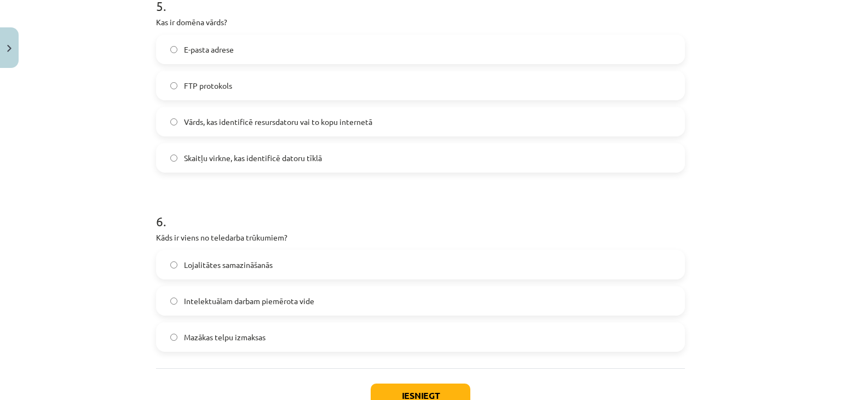
scroll to position [1068, 0]
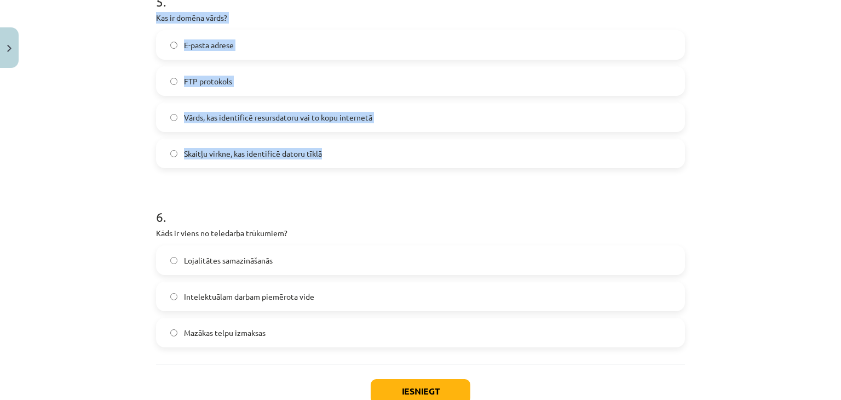
drag, startPoint x: 147, startPoint y: 19, endPoint x: 364, endPoint y: 152, distance: 254.5
click div "6 XP Saņemsi Viegls 1548 pilda Apraksts Uzdevums Palīdzība 1 . Kas ir WWW (Worl…"
click span "Vārds, kas identificē resursdatoru vai to kopu internetā"
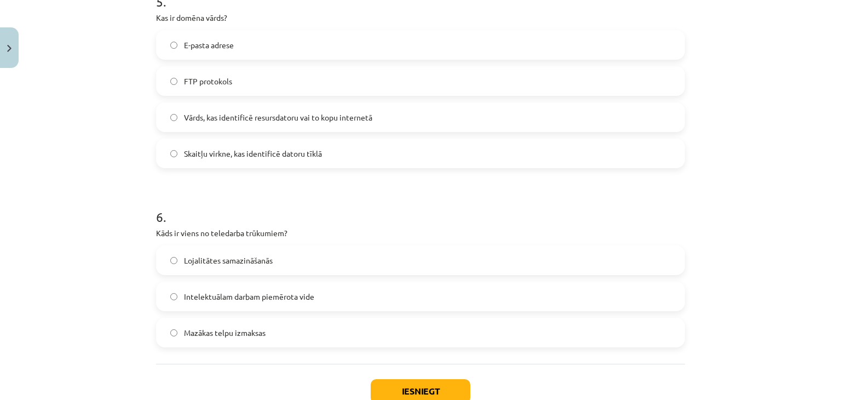
click form "1 . Kas ir WWW (World Wide Web)? Internets Tīmekļa protokols datņu pārsūtīšanai…"
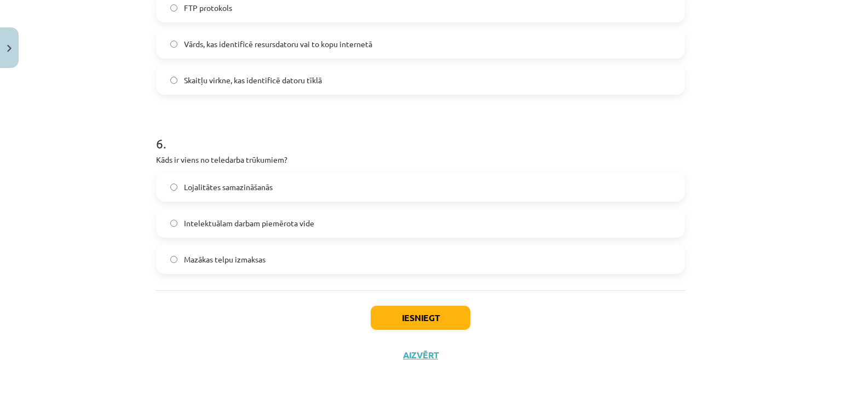
scroll to position [1142, 0]
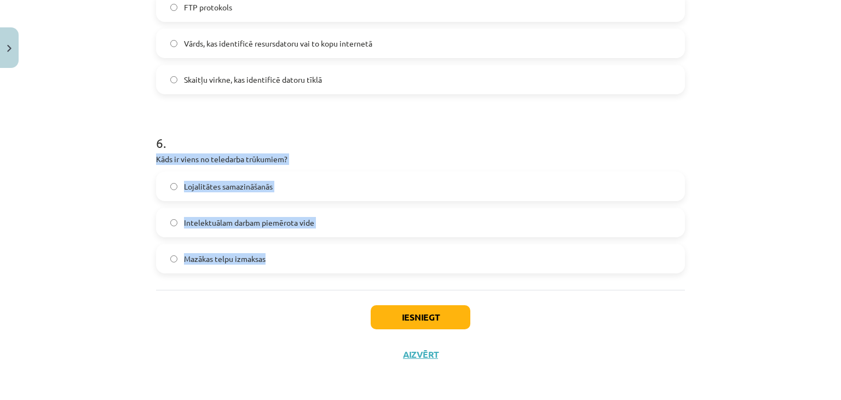
drag, startPoint x: 147, startPoint y: 157, endPoint x: 295, endPoint y: 246, distance: 172.5
click div "Mācību tēma: Datorikas - 10. klases 1. ieskaites mācību materiāls #6 5. tēma – …"
click span "Lojalitātes samazināšanās"
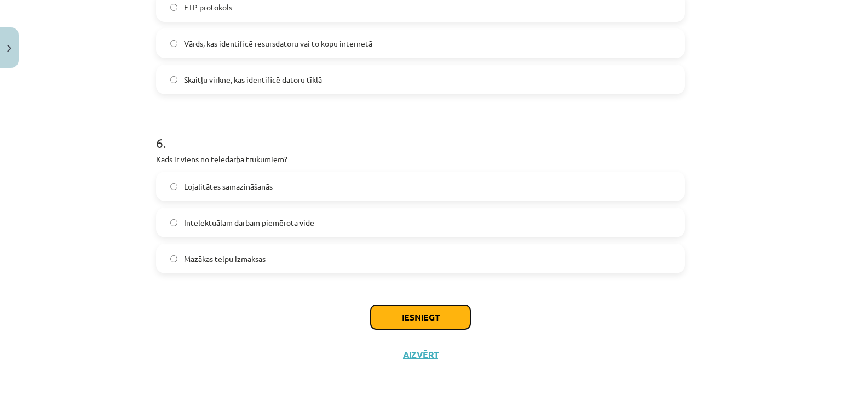
click button "Iesniegt"
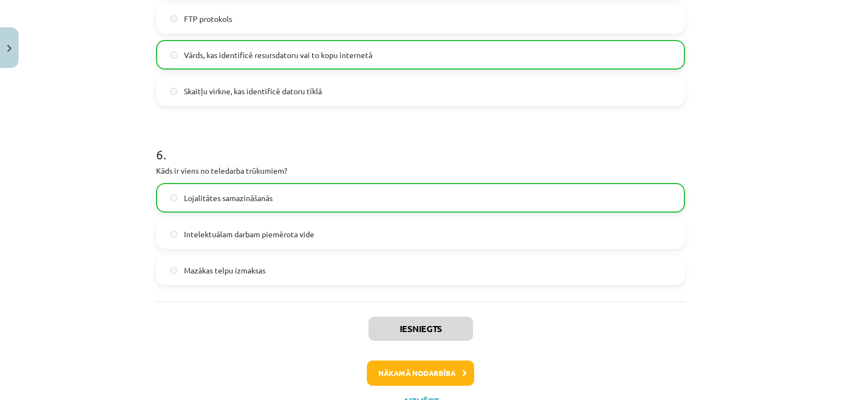
scroll to position [1177, 0]
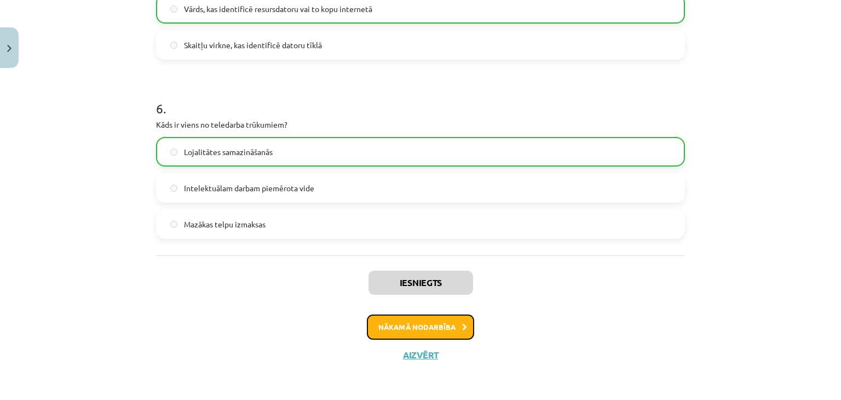
click button "Nākamā nodarbība"
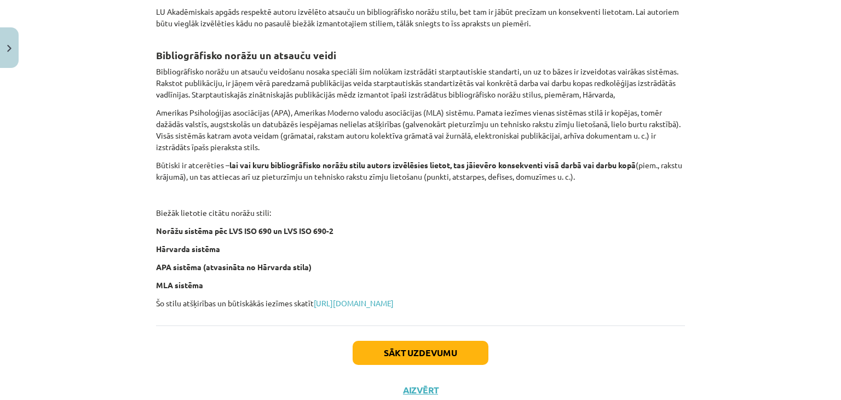
scroll to position [439, 0]
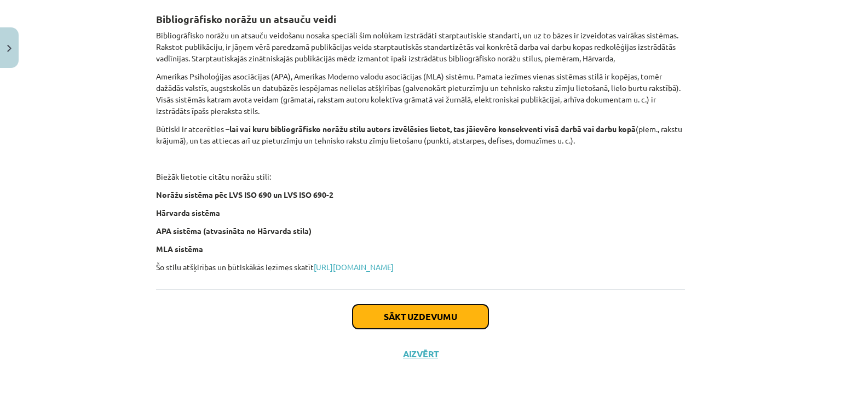
click button "Sākt uzdevumu"
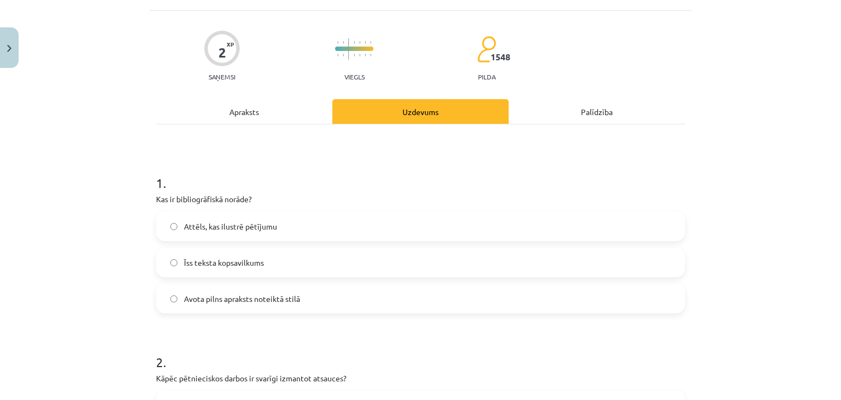
scroll to position [117, 0]
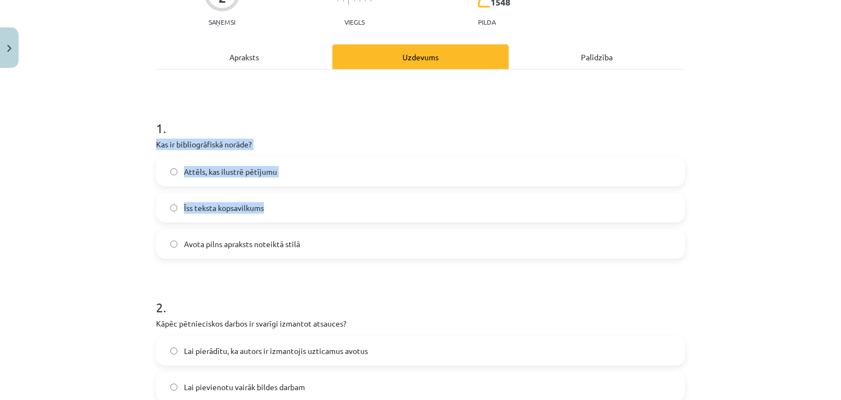
drag, startPoint x: 150, startPoint y: 143, endPoint x: 272, endPoint y: 216, distance: 142.5
click div "2 XP Saņemsi Viegls 1548 pilda Apraksts Uzdevums Palīdzība 1 . Kas ir bibliogrā…"
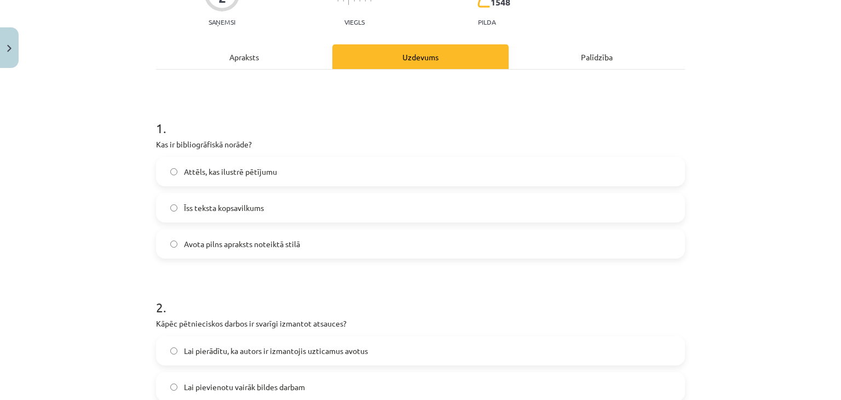
click label "Avota pilns apraksts noteiktā stilā"
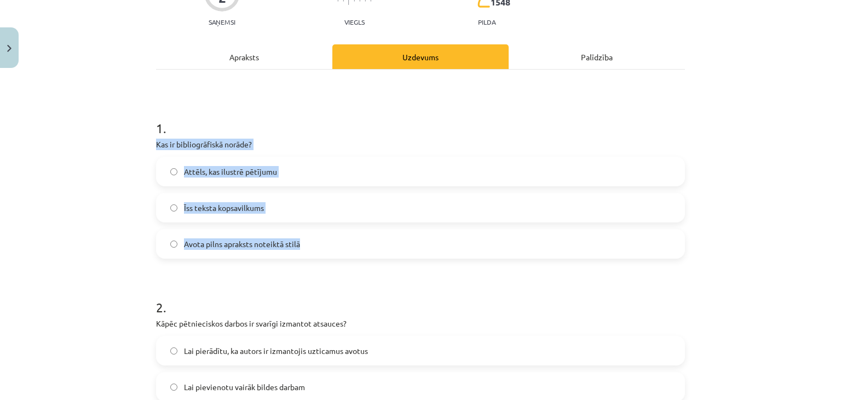
drag, startPoint x: 184, startPoint y: 163, endPoint x: 331, endPoint y: 244, distance: 167.7
click div "2 XP Saņemsi Viegls 1548 pilda Apraksts Uzdevums Palīdzība 1 . Kas ir bibliogrā…"
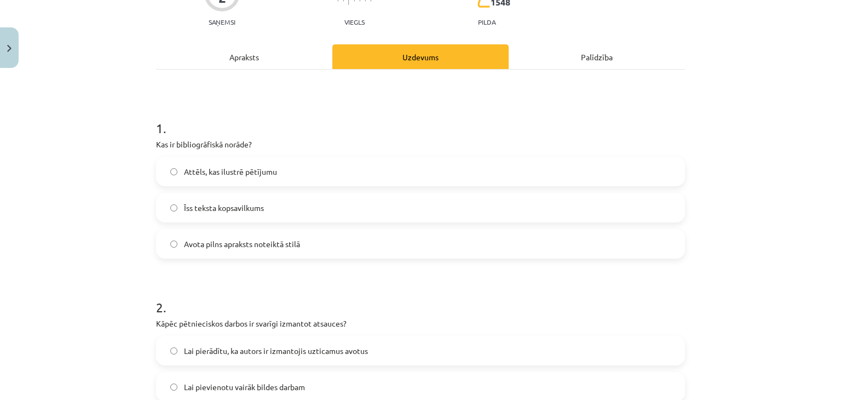
click h1 "2 ."
